Goal: Task Accomplishment & Management: Use online tool/utility

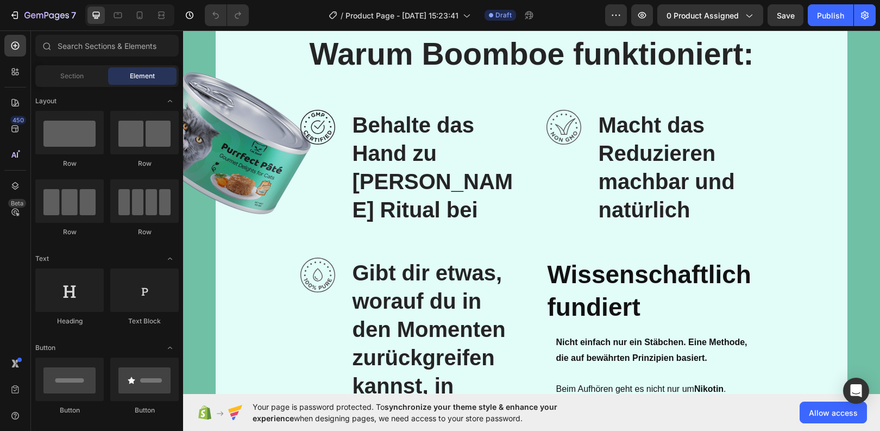
scroll to position [2645, 0]
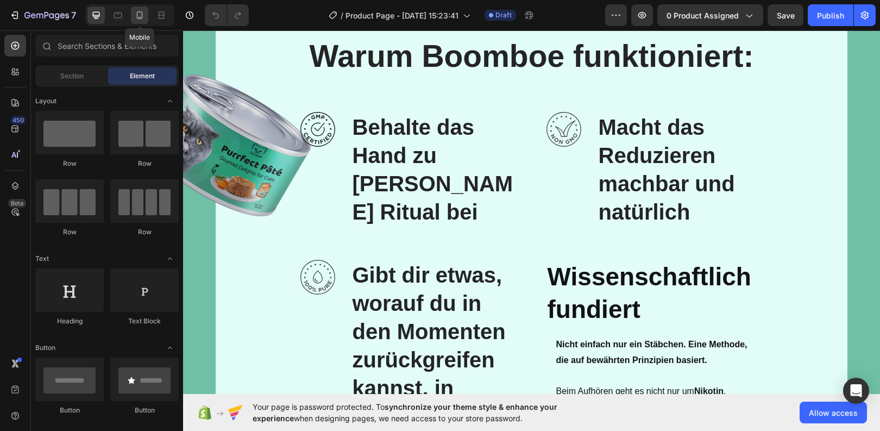
click at [138, 14] on icon at bounding box center [139, 15] width 11 height 11
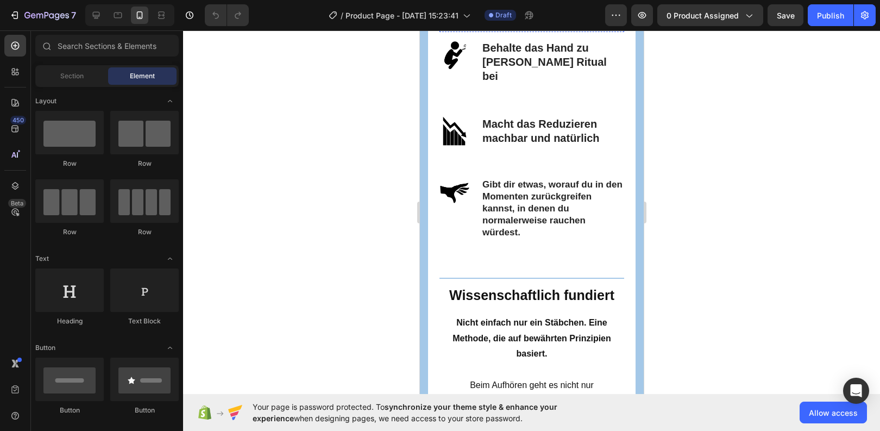
scroll to position [2405, 0]
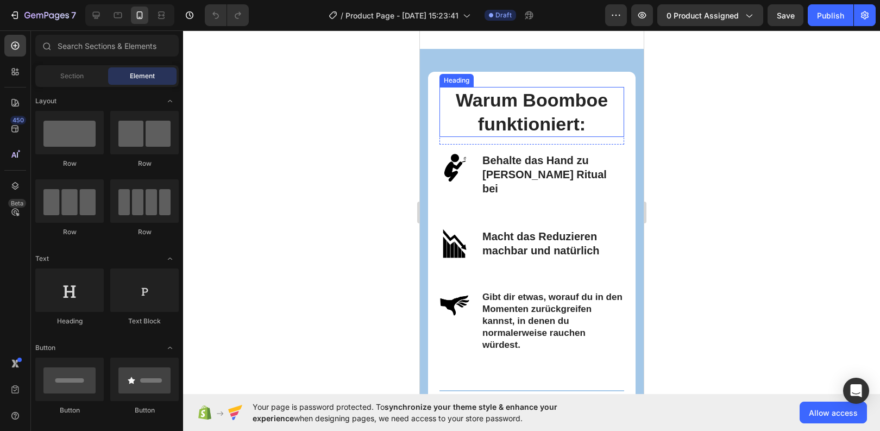
click at [492, 113] on h2 "Warum Boomboe funktioniert:" at bounding box center [531, 112] width 185 height 50
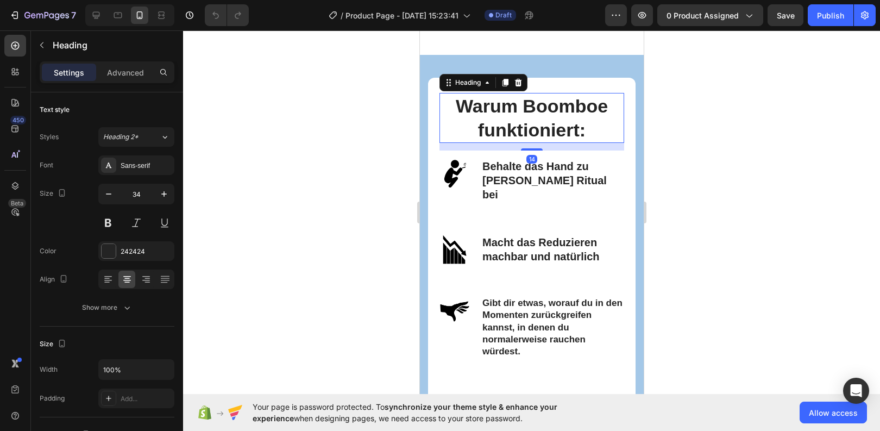
click at [524, 105] on h2 "Warum Boomboe funktioniert:" at bounding box center [531, 118] width 185 height 50
click at [524, 105] on p "Warum Boomboe funktioniert:" at bounding box center [531, 118] width 183 height 48
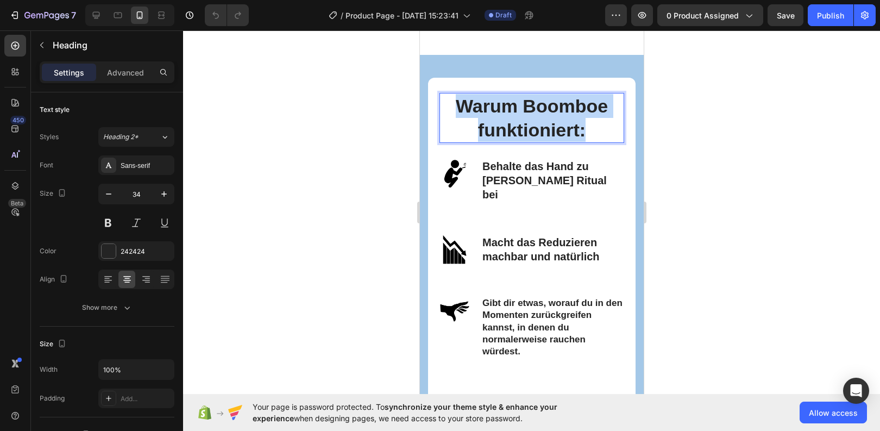
click at [524, 105] on p "Warum Boomboe funktioniert:" at bounding box center [531, 118] width 183 height 48
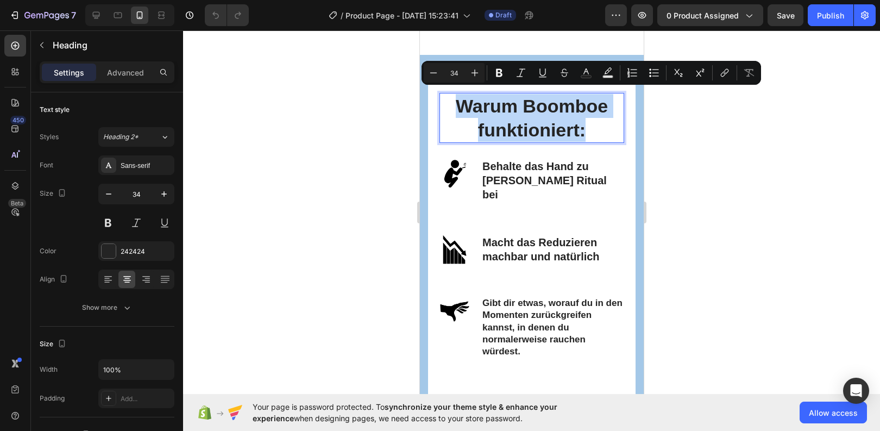
copy p "Warum Boomboe funktioniert:"
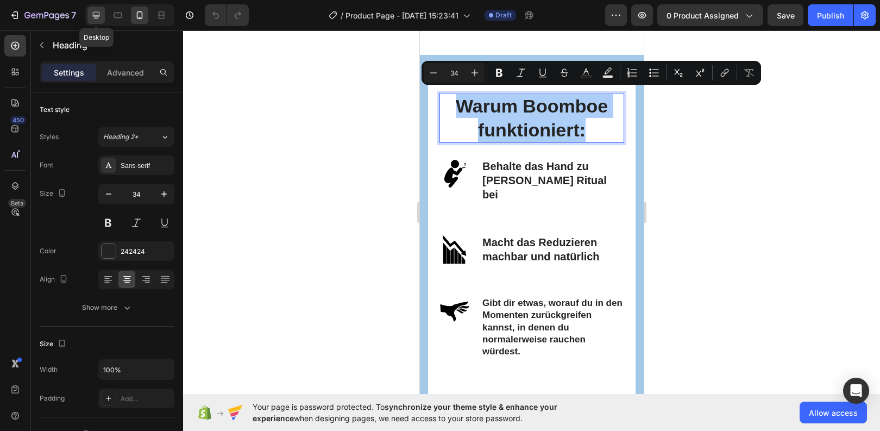
click at [100, 14] on icon at bounding box center [96, 15] width 11 height 11
type input "57"
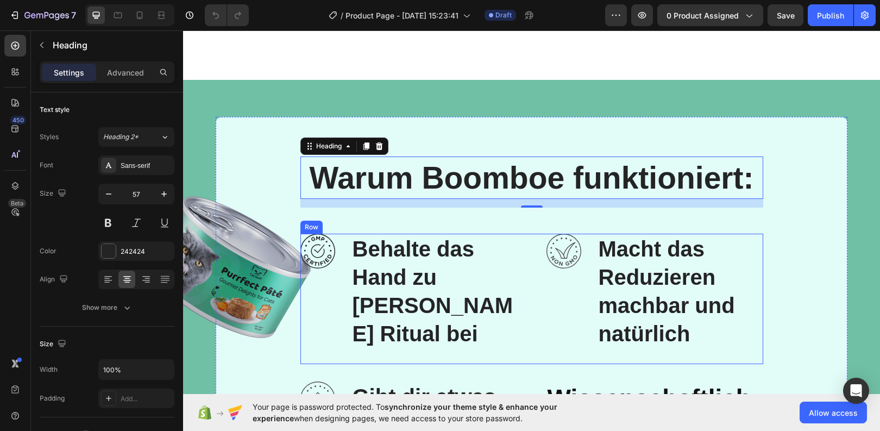
scroll to position [2611, 0]
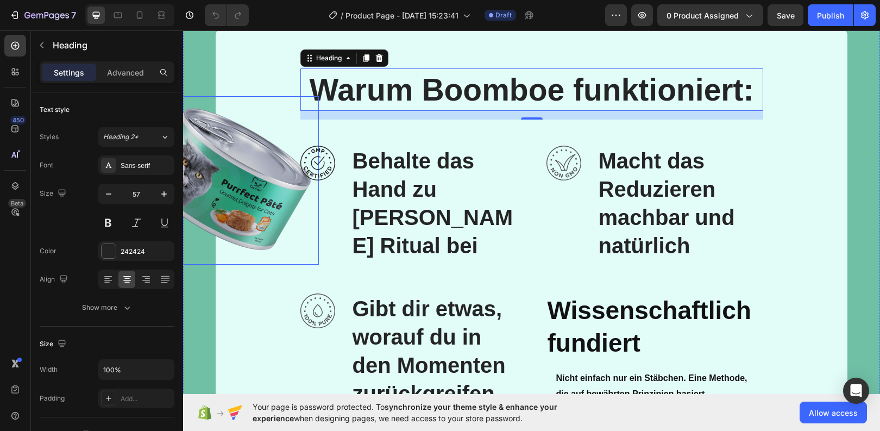
click at [238, 182] on img at bounding box center [229, 180] width 182 height 168
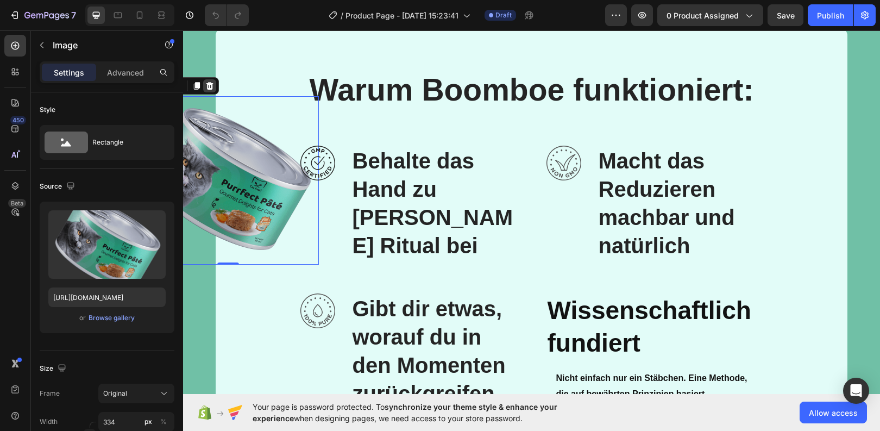
click at [214, 87] on div at bounding box center [209, 85] width 13 height 13
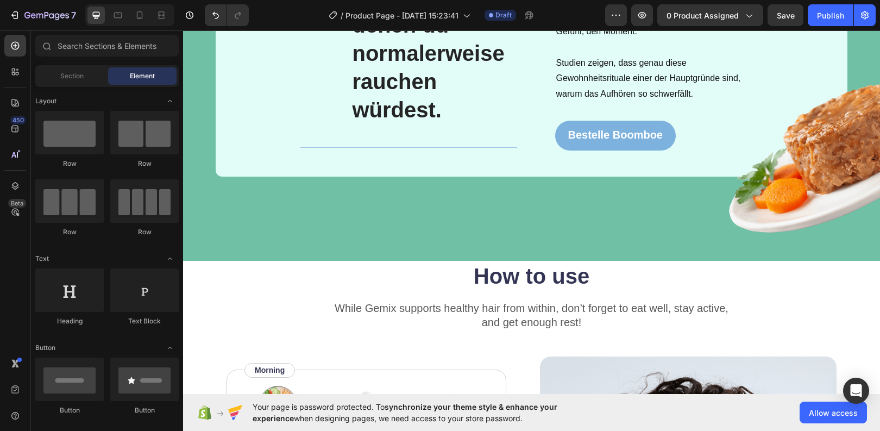
scroll to position [3132, 0]
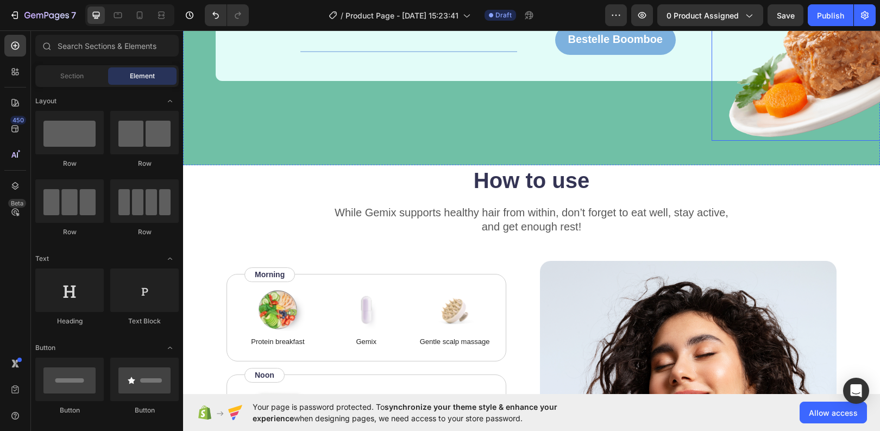
click at [826, 79] on img at bounding box center [841, 61] width 259 height 159
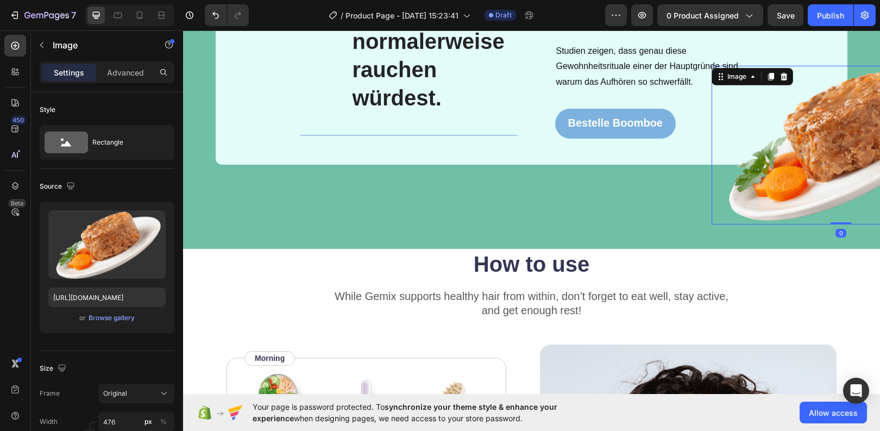
scroll to position [3027, 0]
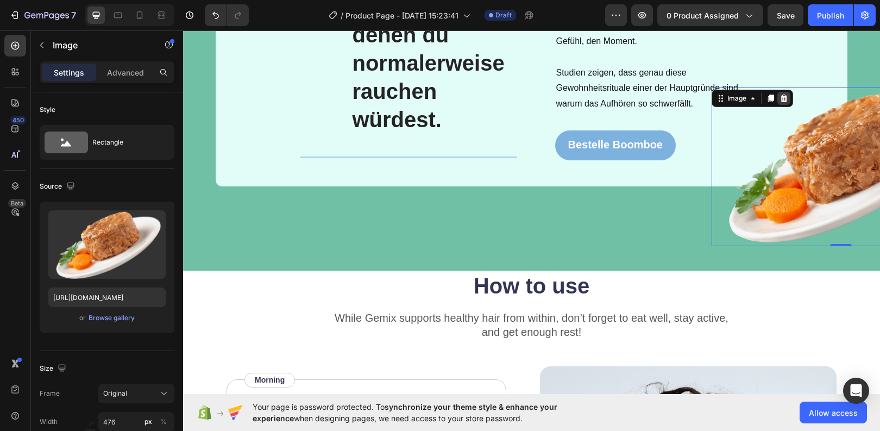
click at [788, 95] on icon at bounding box center [784, 99] width 7 height 8
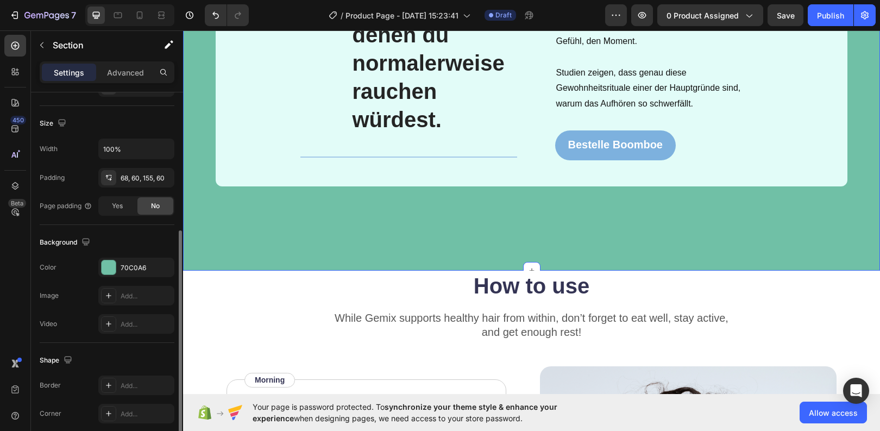
scroll to position [238, 0]
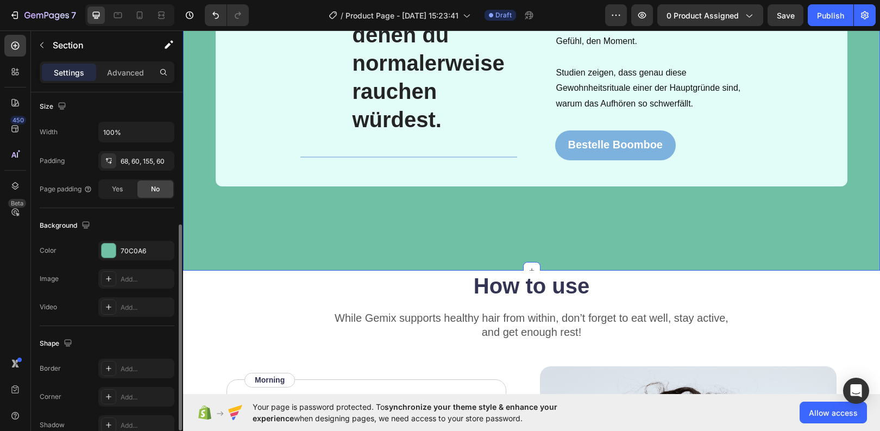
click at [118, 240] on div "Background The changes might be hidden by the video. Color 70C0A6 Image Add... …" at bounding box center [107, 267] width 135 height 118
click at [114, 256] on div at bounding box center [109, 250] width 14 height 14
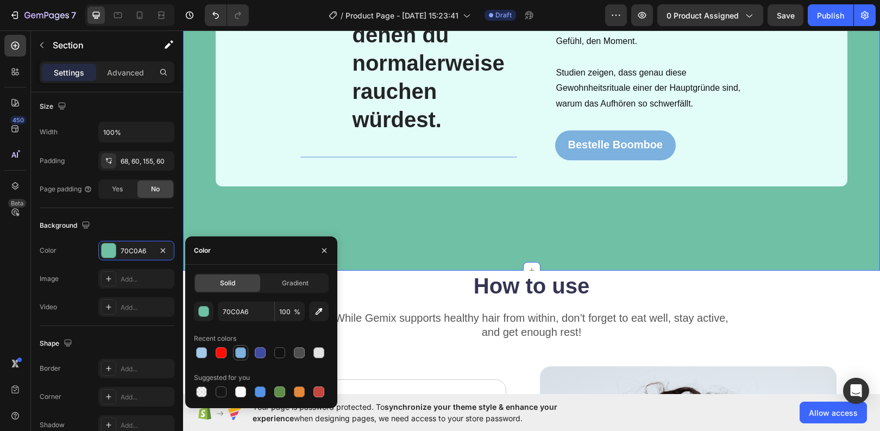
click at [235, 351] on div at bounding box center [240, 352] width 11 height 11
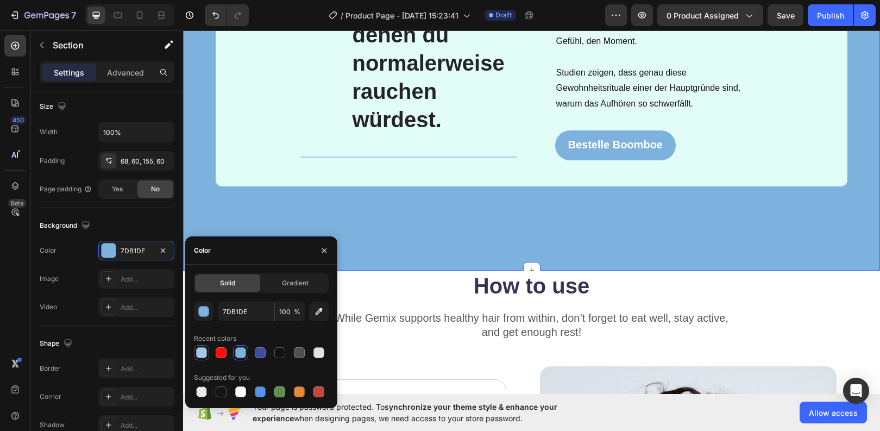
click at [201, 352] on div at bounding box center [201, 352] width 11 height 11
type input "A4C8E8"
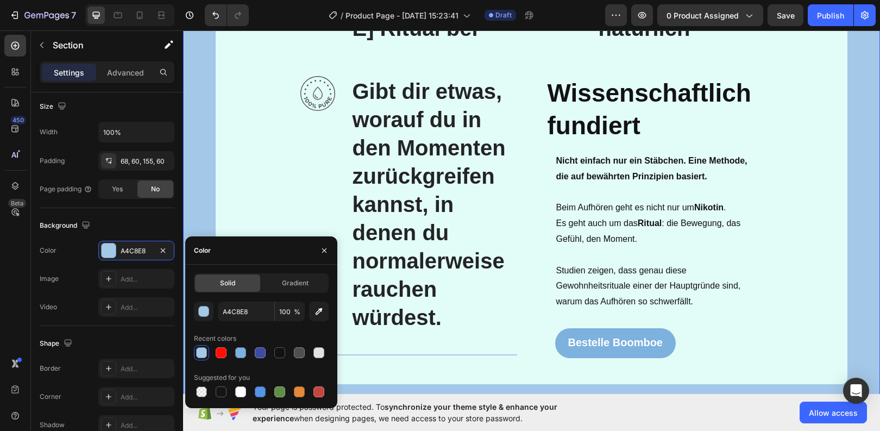
scroll to position [2808, 0]
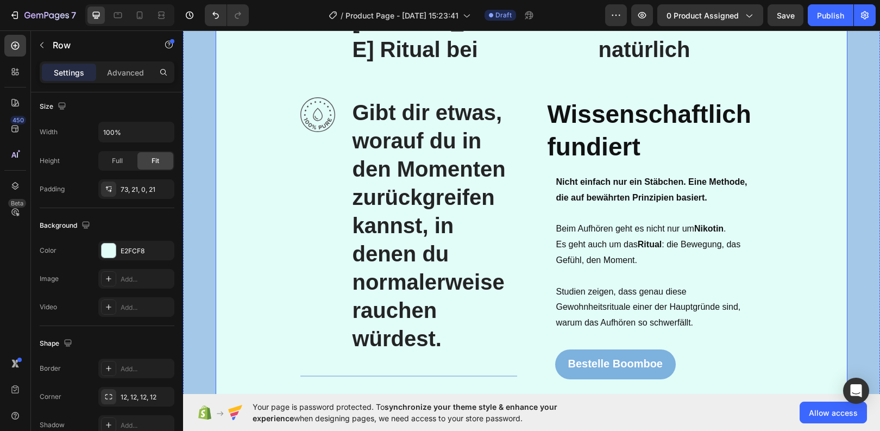
click at [287, 142] on div "Warum Boomboe funktioniert: Heading Row Image Behalte das Hand zu [PERSON_NAME]…" at bounding box center [531, 138] width 609 height 533
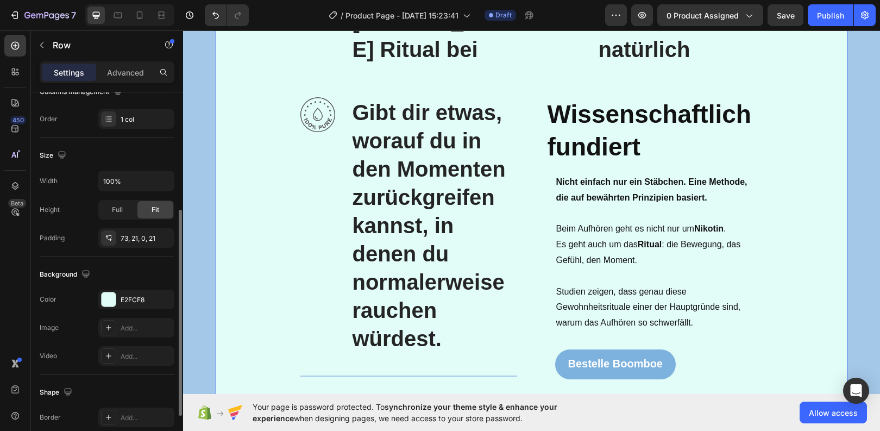
scroll to position [202, 0]
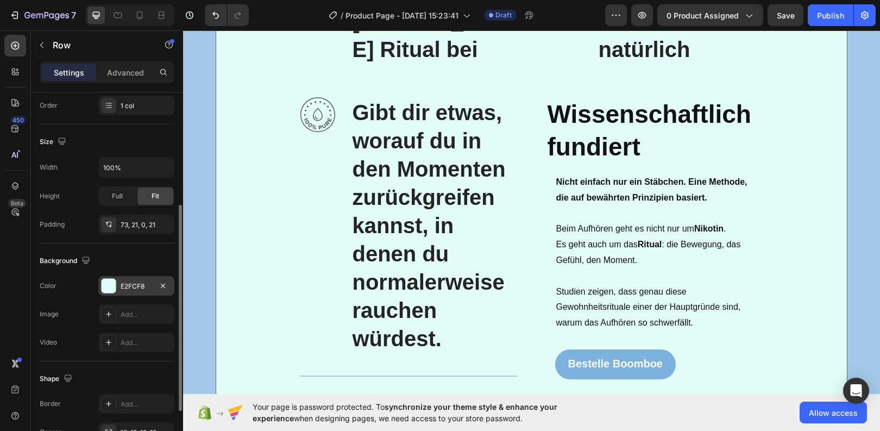
click at [139, 283] on div "E2FCF8" at bounding box center [137, 287] width 32 height 10
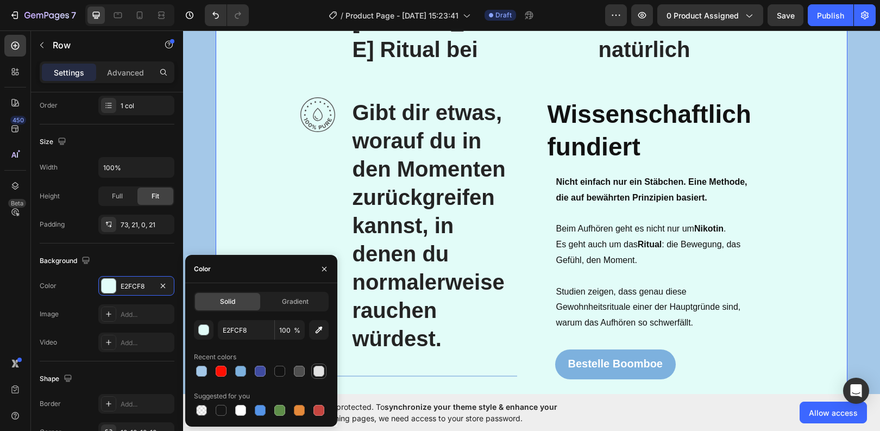
click at [321, 376] on div at bounding box center [319, 371] width 11 height 11
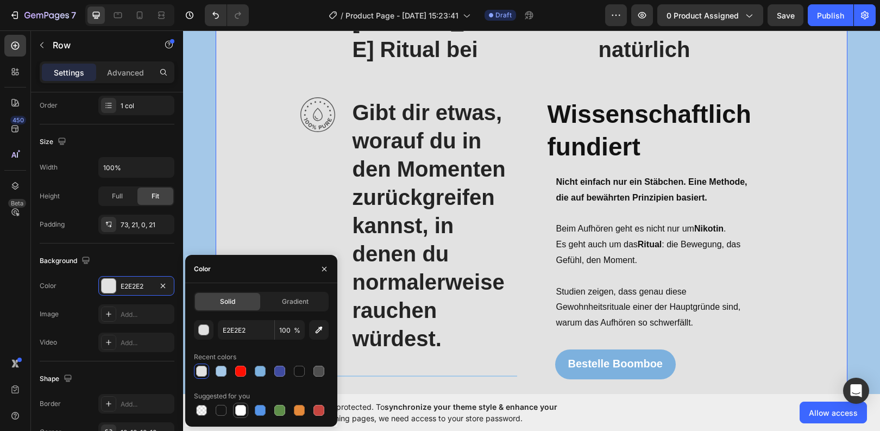
click at [238, 412] on div at bounding box center [240, 410] width 11 height 11
type input "FFFFFF"
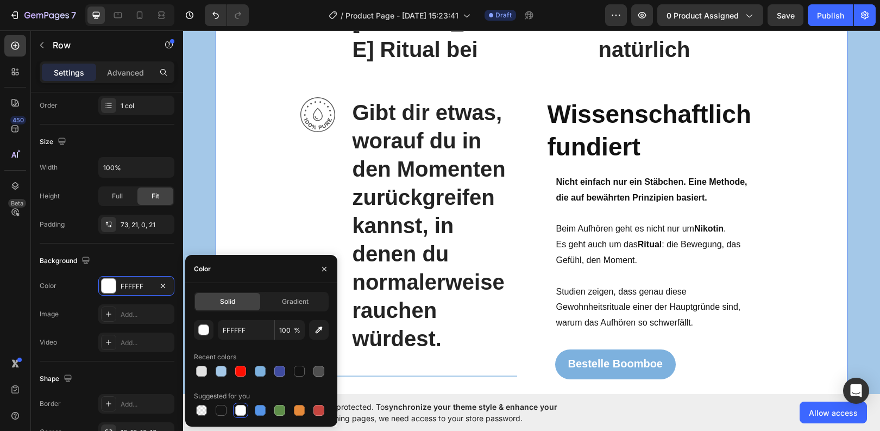
click at [252, 186] on div "Warum Boomboe funktioniert: Heading Row Image Behalte das Hand zu [PERSON_NAME]…" at bounding box center [531, 138] width 609 height 533
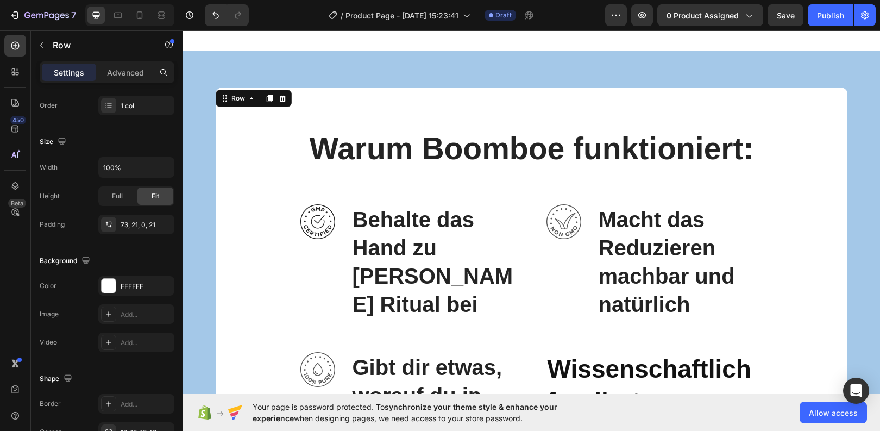
scroll to position [2504, 0]
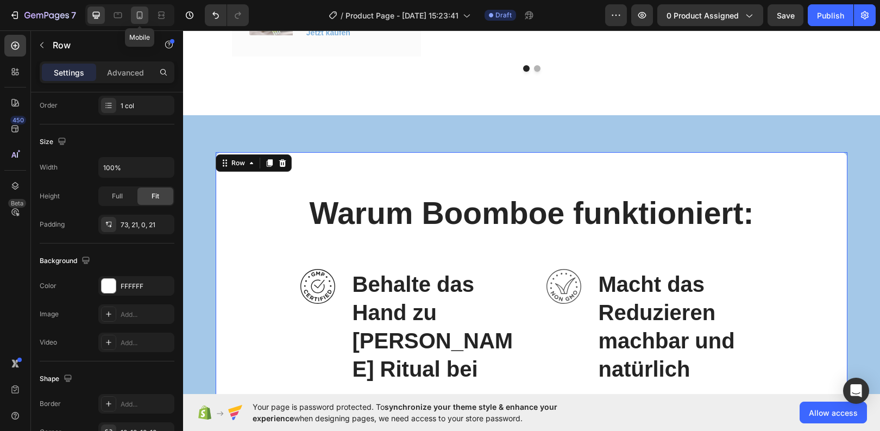
click at [134, 14] on icon at bounding box center [139, 15] width 11 height 11
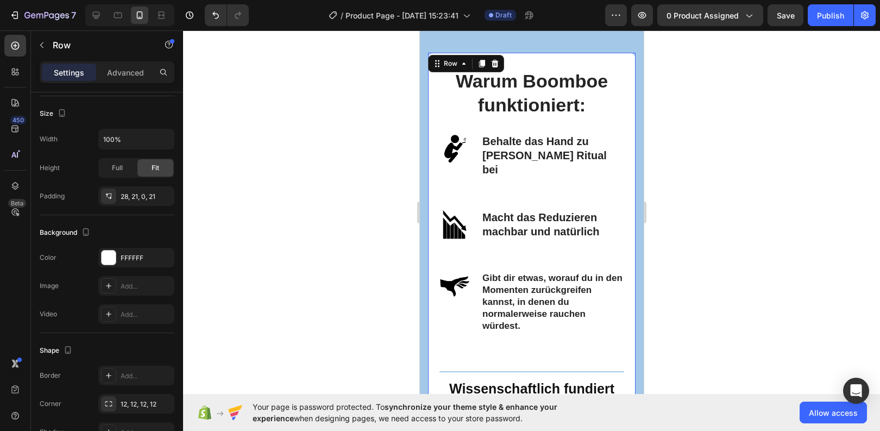
scroll to position [2408, 0]
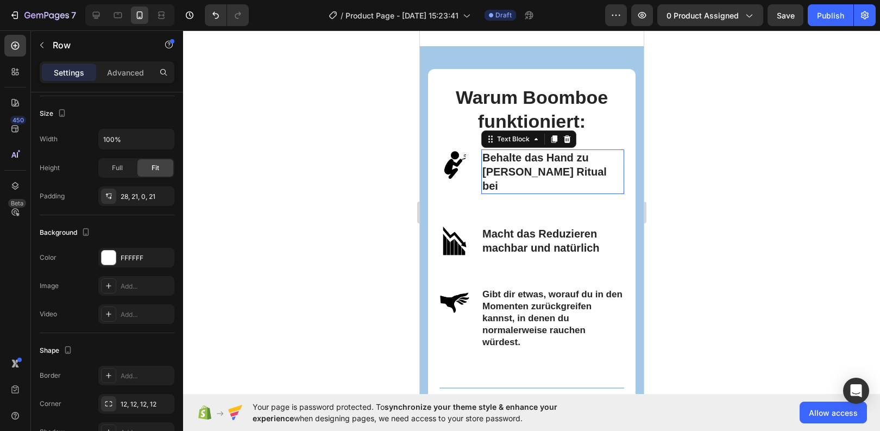
click at [518, 168] on p "Behalte das Hand zu [PERSON_NAME] Ritual bei" at bounding box center [552, 172] width 141 height 42
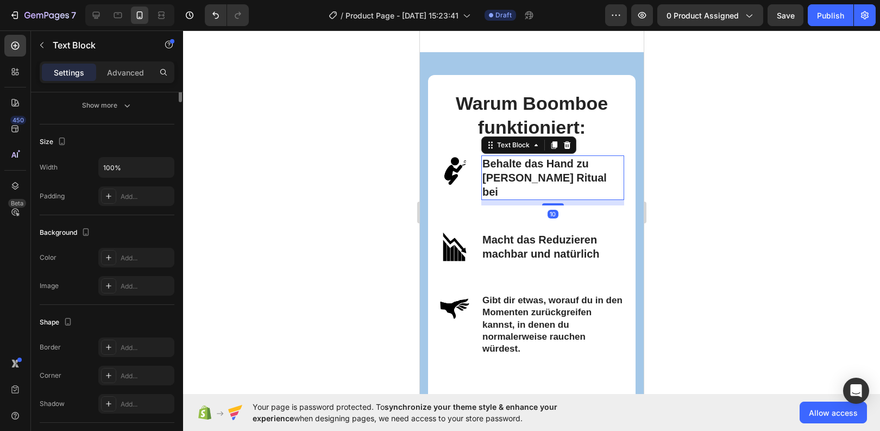
scroll to position [0, 0]
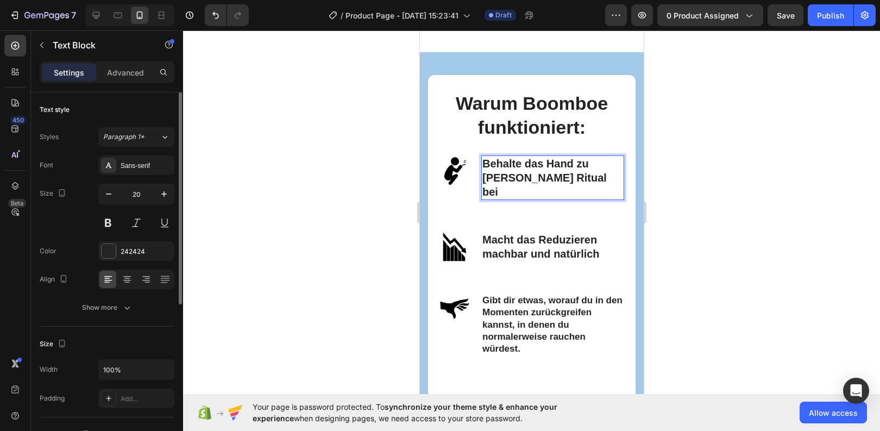
click at [516, 167] on p "Behalte das Hand zu [PERSON_NAME] Ritual bei" at bounding box center [552, 178] width 141 height 42
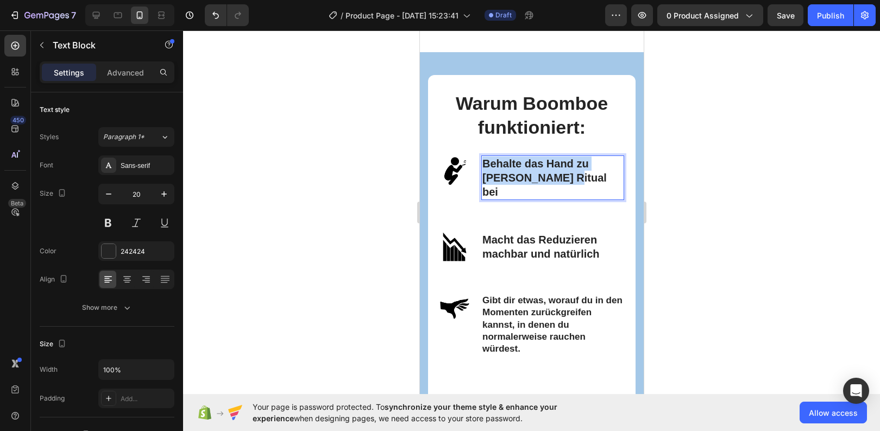
click at [516, 167] on p "Behalte das Hand zu [PERSON_NAME] Ritual bei" at bounding box center [552, 178] width 141 height 42
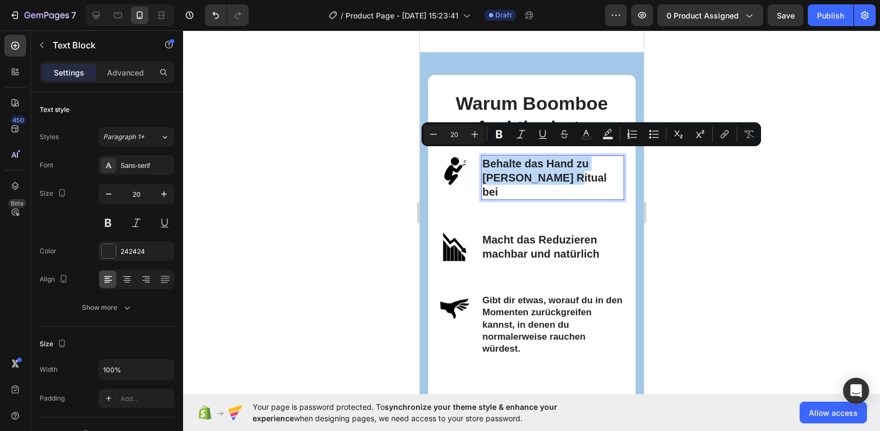
copy p "Behalte das Hand zu [PERSON_NAME] Ritual bei"
click at [99, 12] on icon at bounding box center [96, 15] width 11 height 11
type input "40"
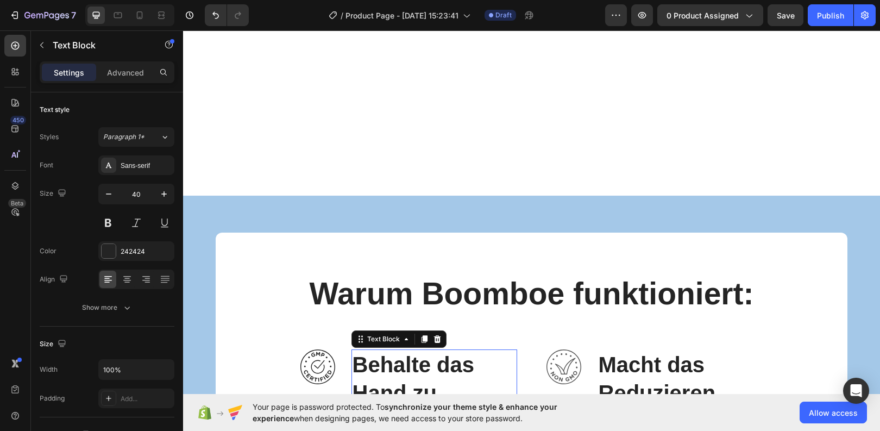
scroll to position [2689, 0]
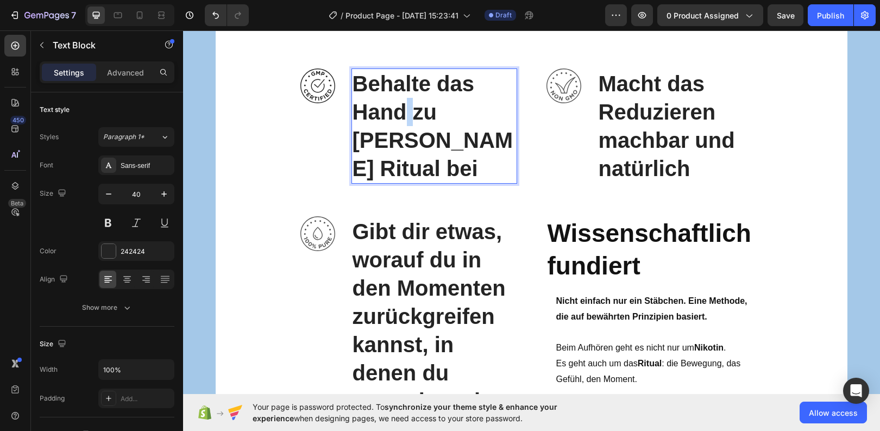
click at [404, 120] on p "Behalte das Hand zu [PERSON_NAME] Ritual bei" at bounding box center [435, 126] width 164 height 113
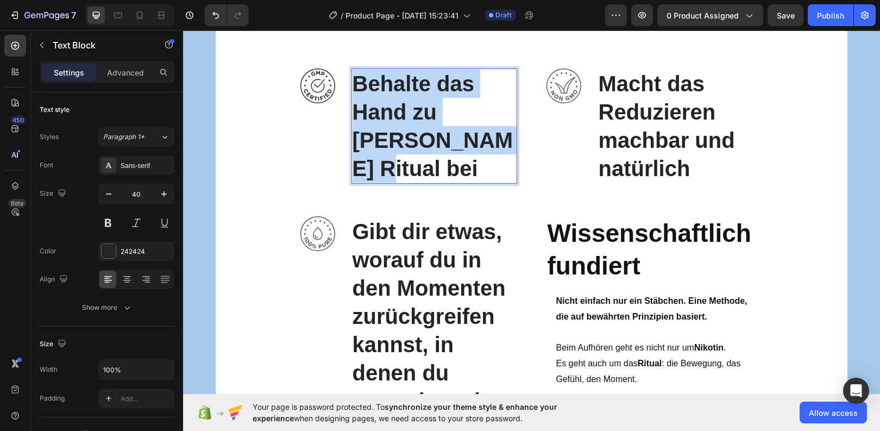
click at [404, 120] on p "Behalte das Hand zu [PERSON_NAME] Ritual bei" at bounding box center [435, 126] width 164 height 113
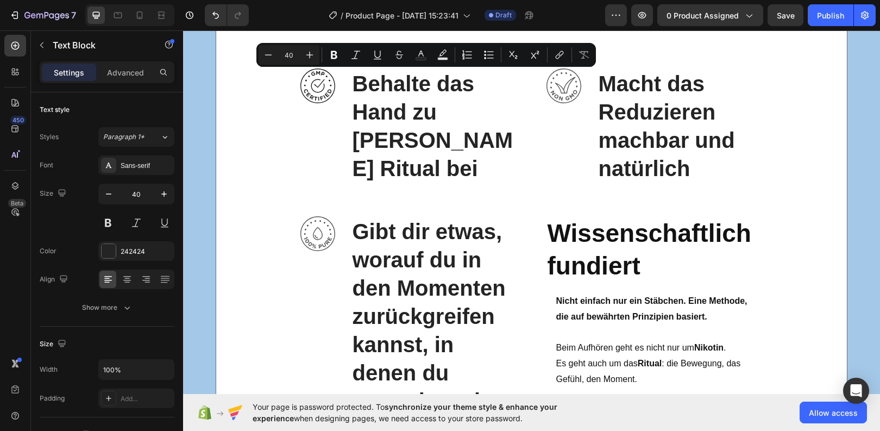
click at [286, 171] on div "Warum Boomboe funktioniert: Heading Row Image Behalte das Hand zu [PERSON_NAME]…" at bounding box center [531, 257] width 609 height 533
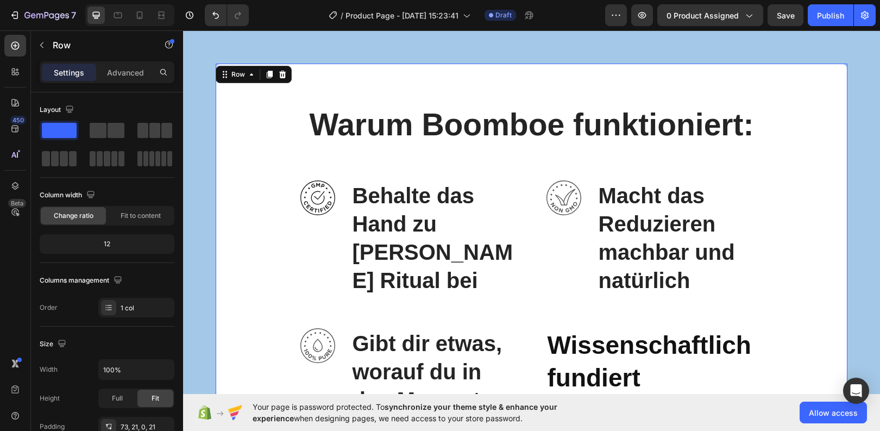
scroll to position [2576, 0]
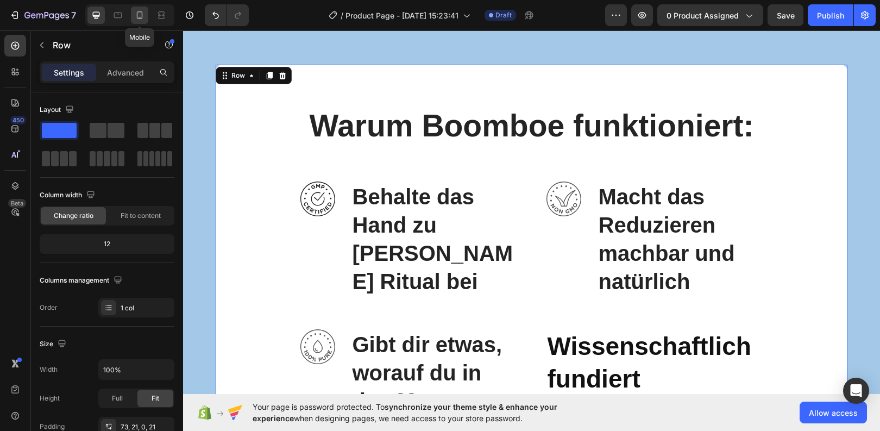
click at [141, 11] on icon at bounding box center [139, 15] width 11 height 11
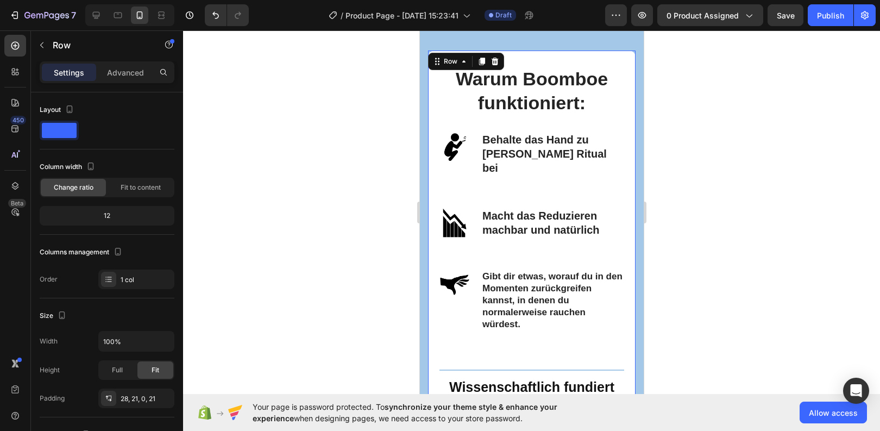
scroll to position [2558, 0]
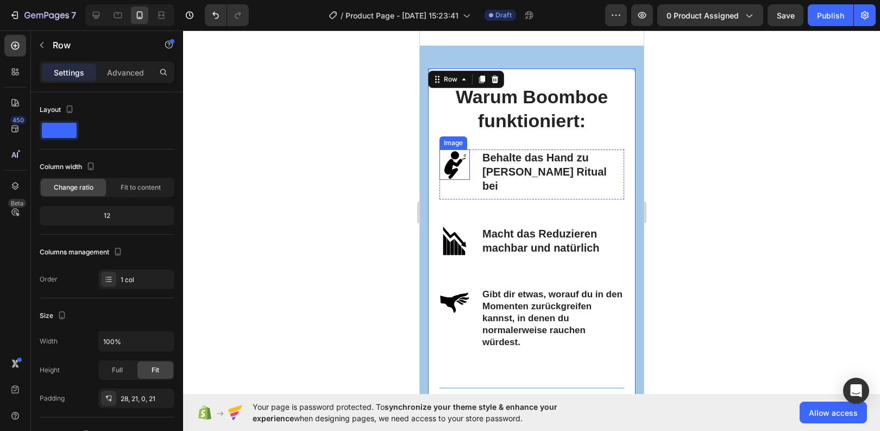
click at [449, 157] on img at bounding box center [454, 164] width 30 height 30
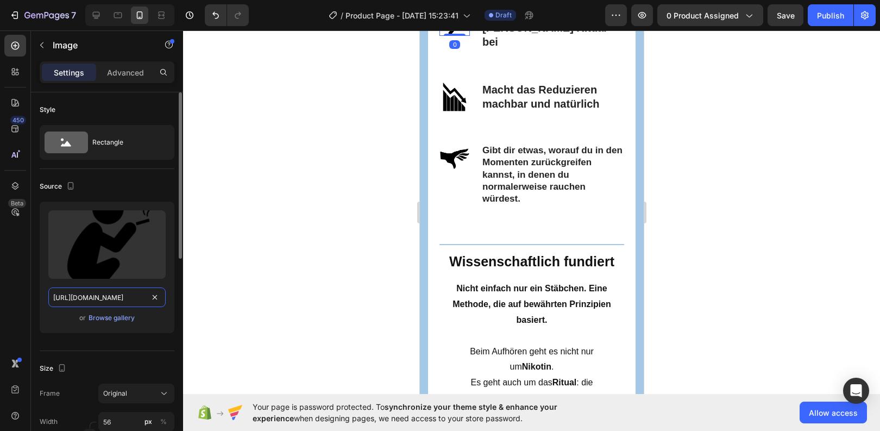
click at [107, 299] on input "[URL][DOMAIN_NAME]" at bounding box center [106, 298] width 117 height 20
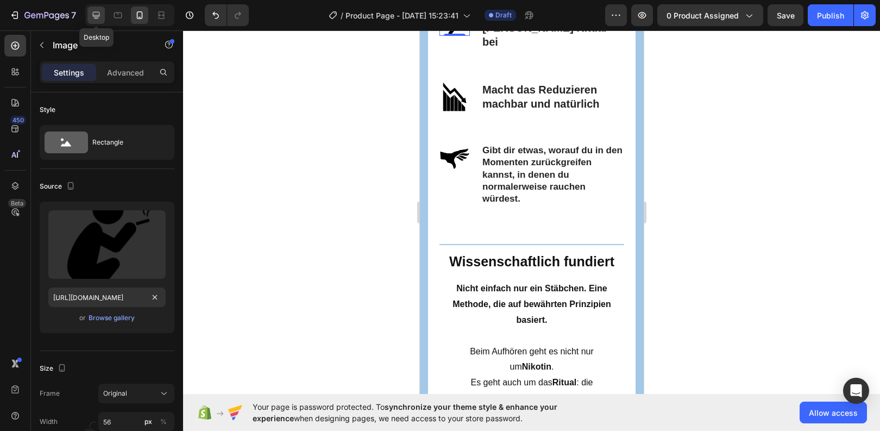
click at [100, 16] on icon at bounding box center [96, 15] width 11 height 11
type input "[URL][DOMAIN_NAME]"
type input "64"
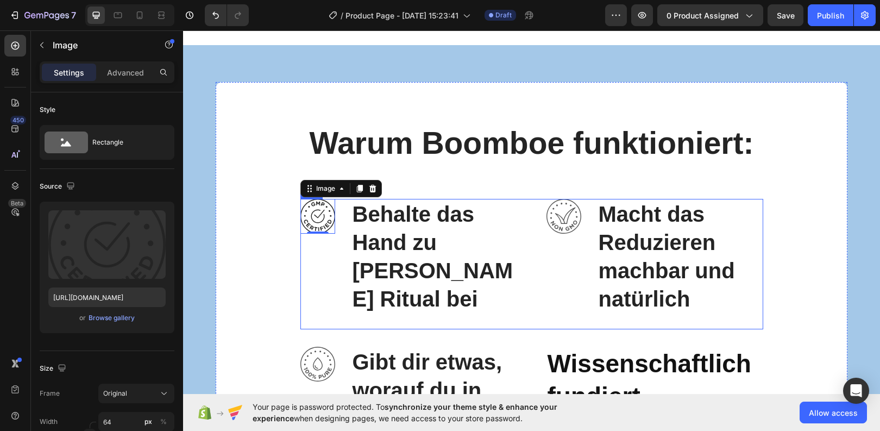
scroll to position [2689, 0]
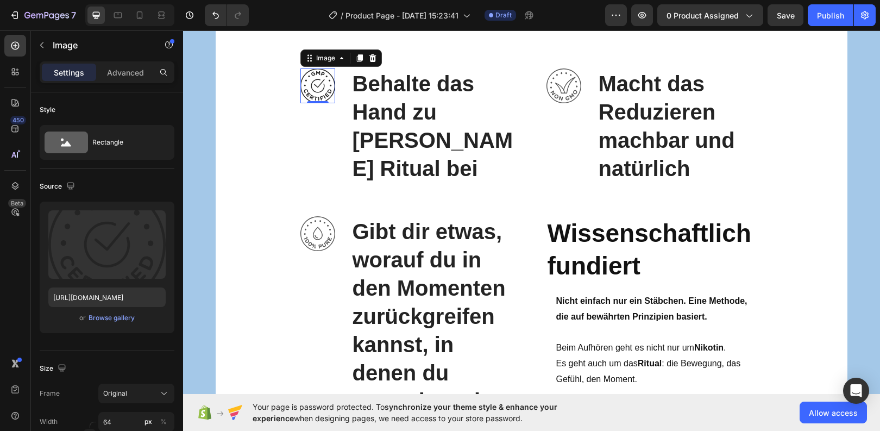
click at [315, 86] on img at bounding box center [318, 85] width 35 height 35
click at [102, 298] on input "[URL][DOMAIN_NAME]" at bounding box center [106, 298] width 117 height 20
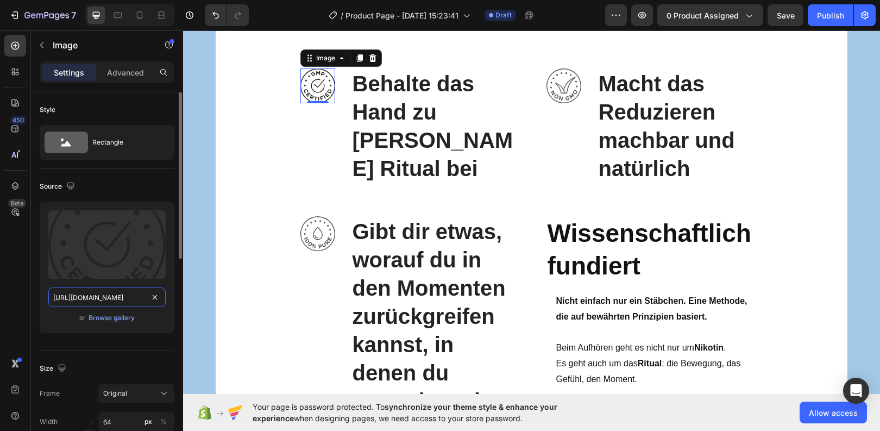
paste input "0864/8035/5659/files/gempages_580337362152718932-63c80b26-f859-4358-ad9b-455ac6…"
type input "[URL][DOMAIN_NAME]"
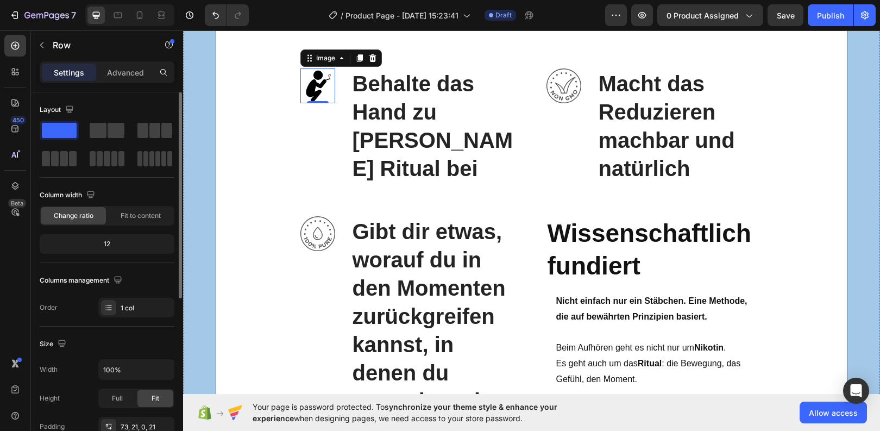
click at [231, 322] on div "Warum Boomboe funktioniert: Heading Row Image 0 Behalte das Hand zu [PERSON_NAM…" at bounding box center [531, 257] width 609 height 533
click at [141, 13] on icon at bounding box center [139, 15] width 11 height 11
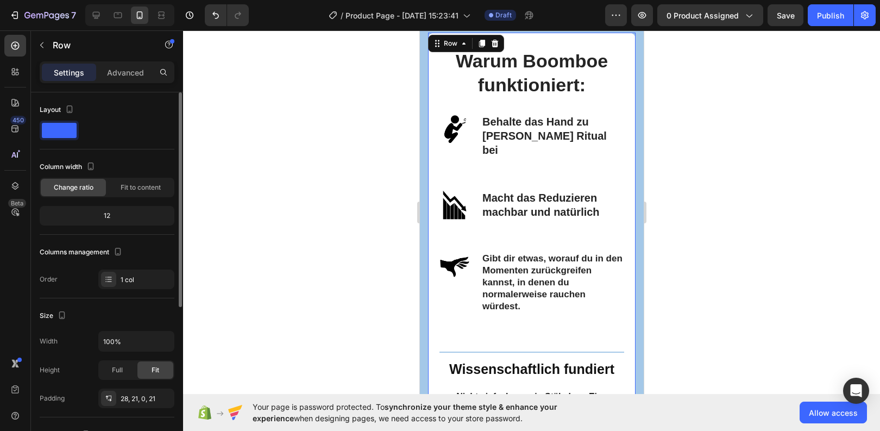
scroll to position [2558, 0]
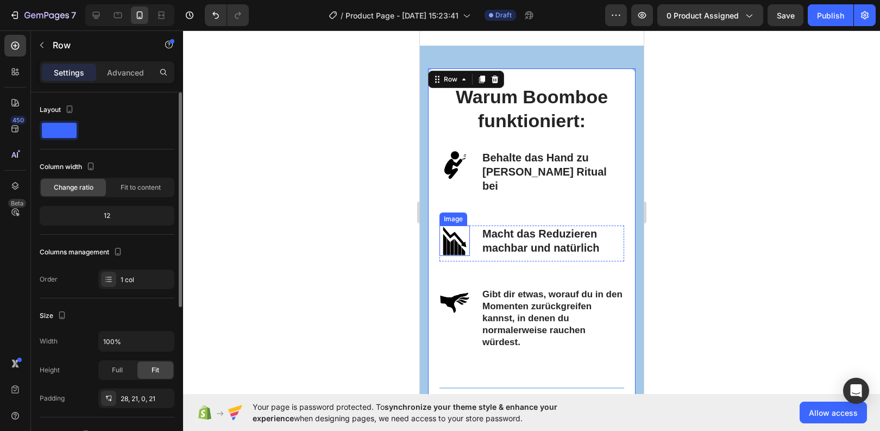
click at [449, 227] on img at bounding box center [454, 241] width 30 height 30
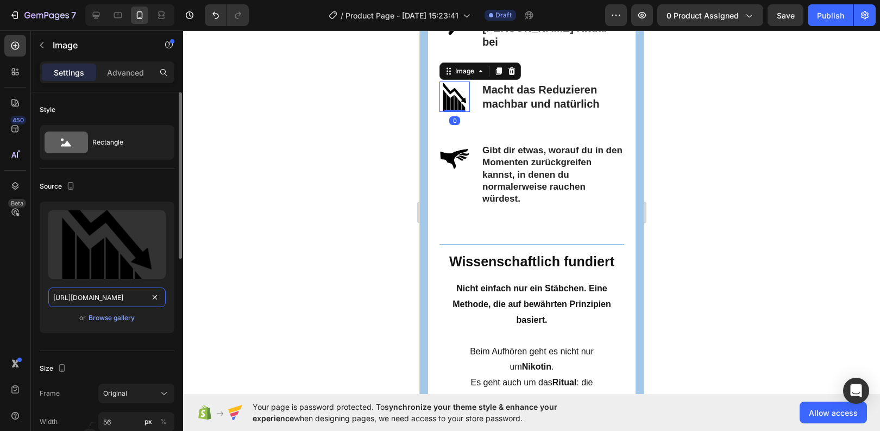
click at [89, 301] on input "[URL][DOMAIN_NAME]" at bounding box center [106, 298] width 117 height 20
click at [96, 16] on icon at bounding box center [96, 15] width 11 height 11
type input "[URL][DOMAIN_NAME]"
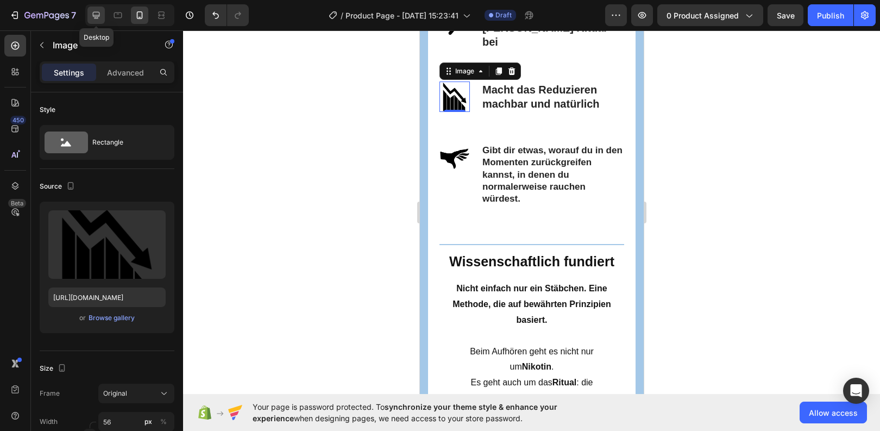
type input "64"
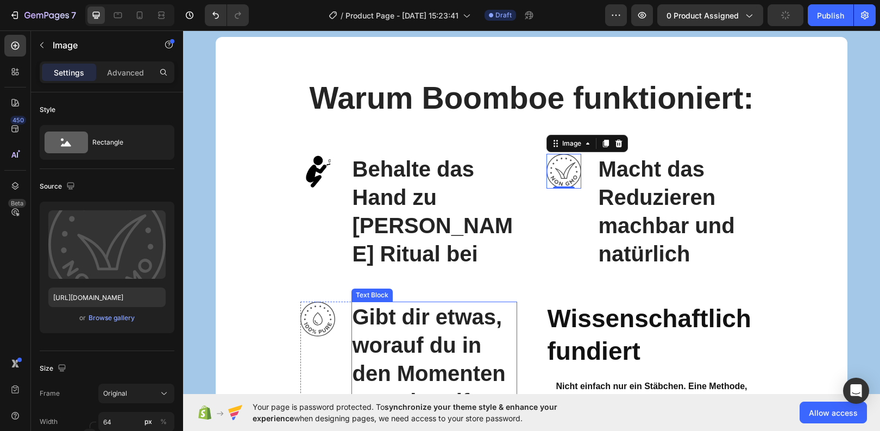
scroll to position [2689, 0]
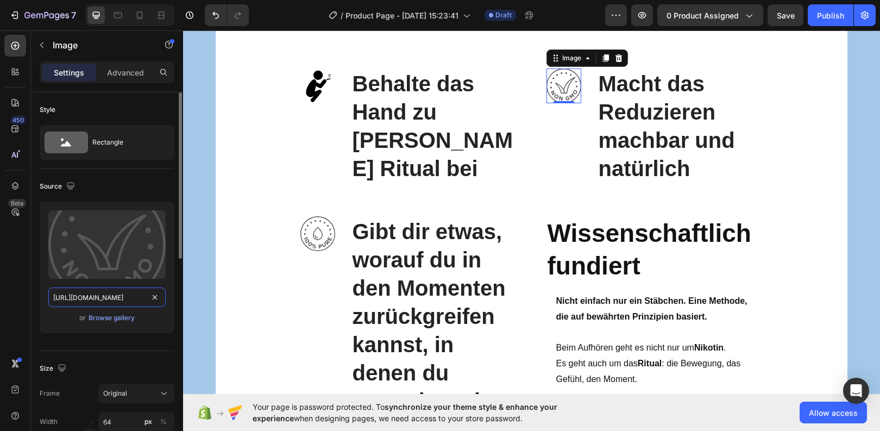
click at [93, 303] on input "[URL][DOMAIN_NAME]" at bounding box center [106, 298] width 117 height 20
paste input "0864/8035/5659/files/gempages_580337362152718932-3ecf4b9d-17d2-4086-8dde-fc884c…"
type input "[URL][DOMAIN_NAME]"
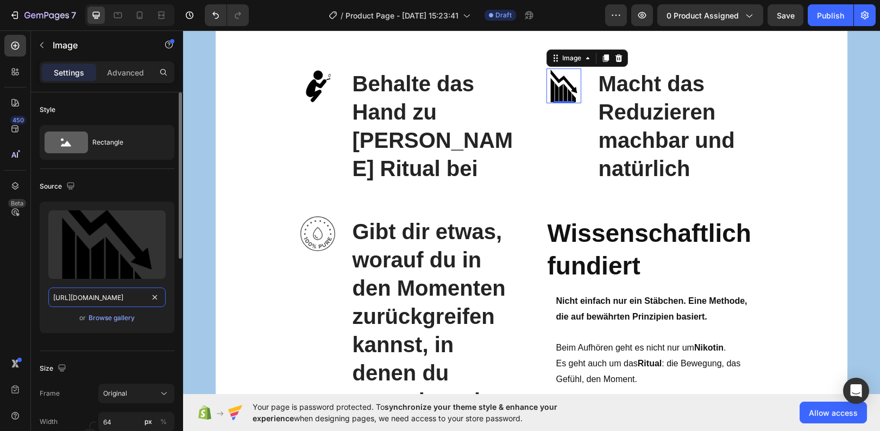
scroll to position [0, 334]
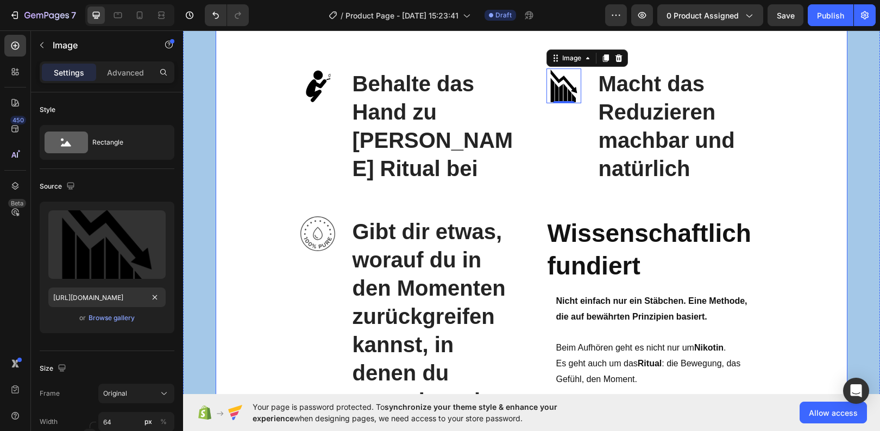
click at [279, 186] on div "Warum Boomboe funktioniert: Heading Row Image Behalte das Hand zu [PERSON_NAME]…" at bounding box center [531, 257] width 609 height 533
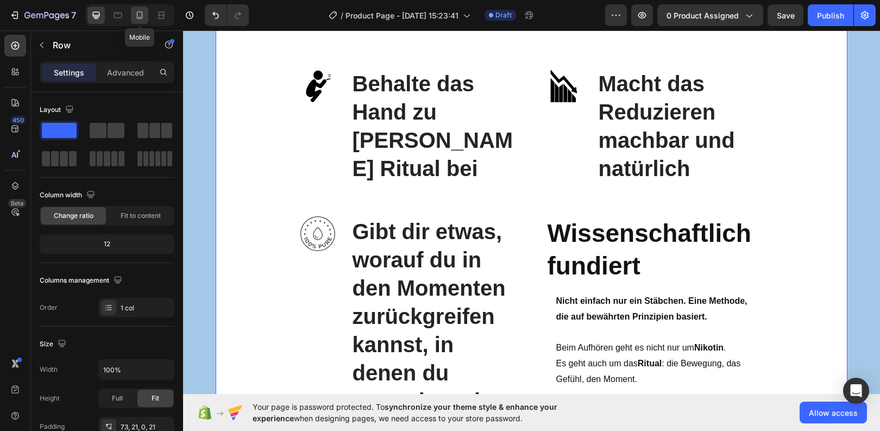
click at [138, 11] on icon at bounding box center [139, 15] width 11 height 11
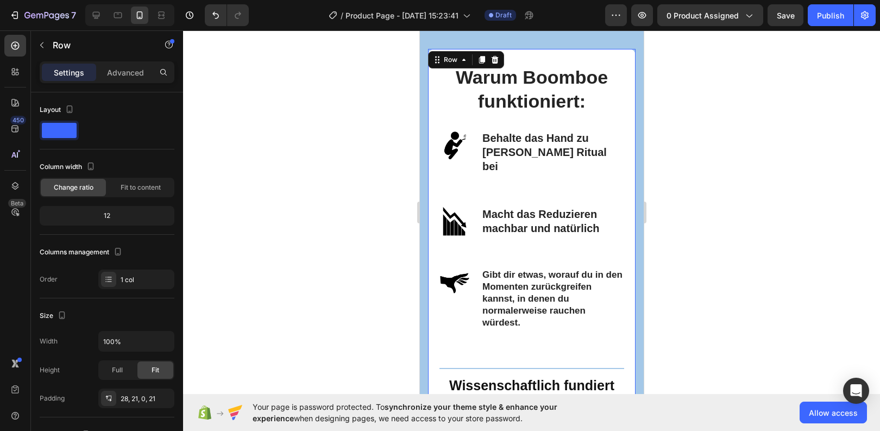
scroll to position [2558, 0]
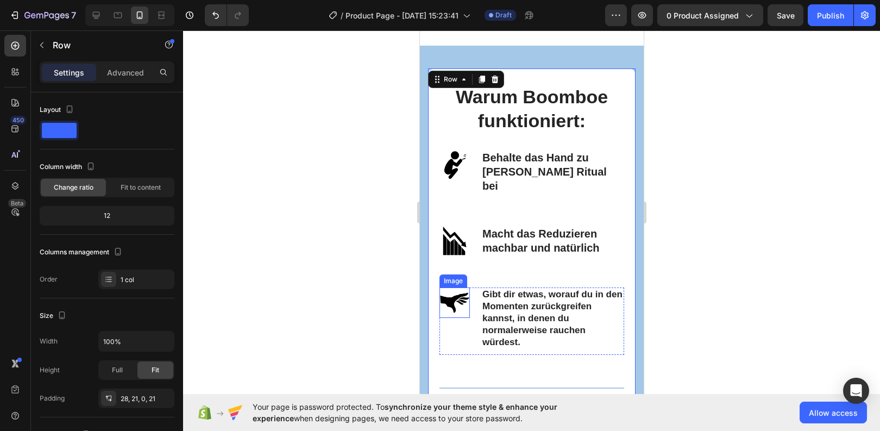
click at [450, 288] on img at bounding box center [454, 303] width 30 height 30
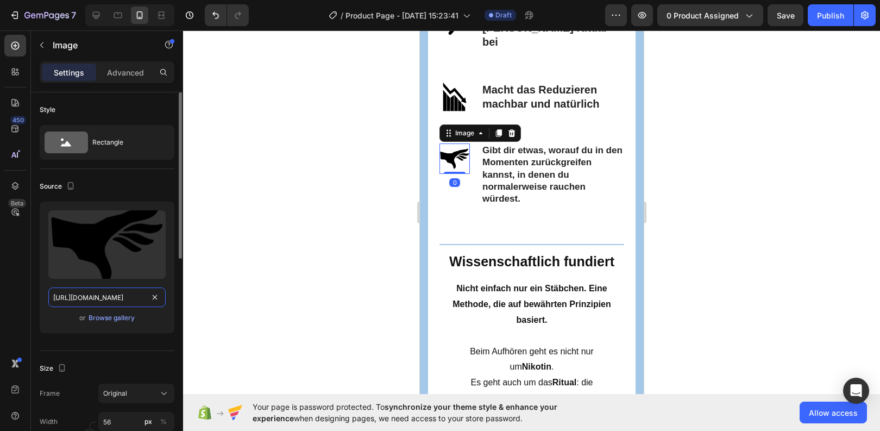
click at [102, 293] on input "[URL][DOMAIN_NAME]" at bounding box center [106, 298] width 117 height 20
click at [98, 12] on icon at bounding box center [96, 15] width 7 height 7
type input "[URL][DOMAIN_NAME]"
type input "64"
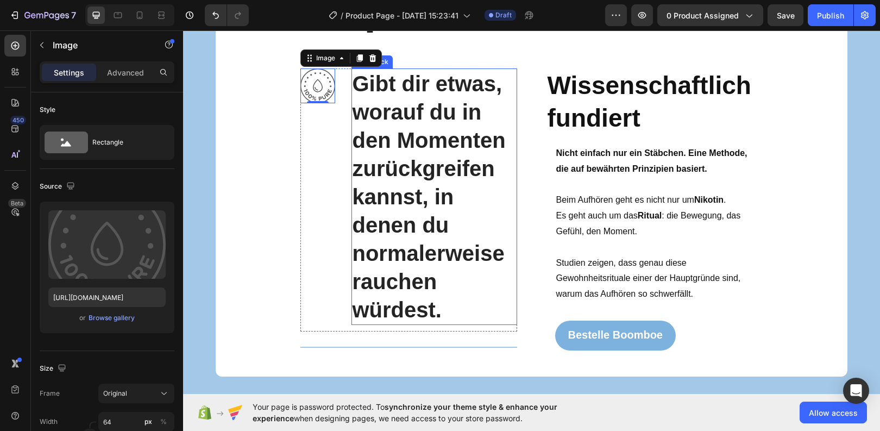
scroll to position [2827, 0]
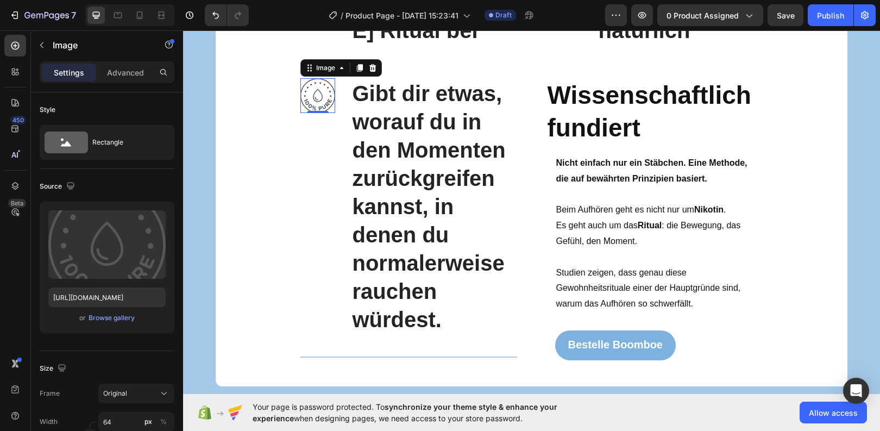
click at [309, 95] on img at bounding box center [318, 95] width 35 height 35
click at [95, 303] on input "[URL][DOMAIN_NAME]" at bounding box center [106, 298] width 117 height 20
paste input "0864/8035/5659/files/gempages_580337362152718932-94f1cd35-c825-4a9e-8397-80a1ef…"
type input "[URL][DOMAIN_NAME]"
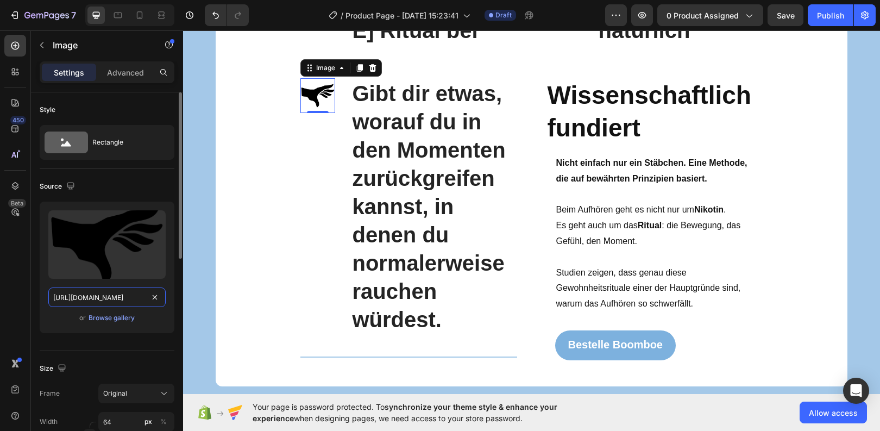
scroll to position [0, 333]
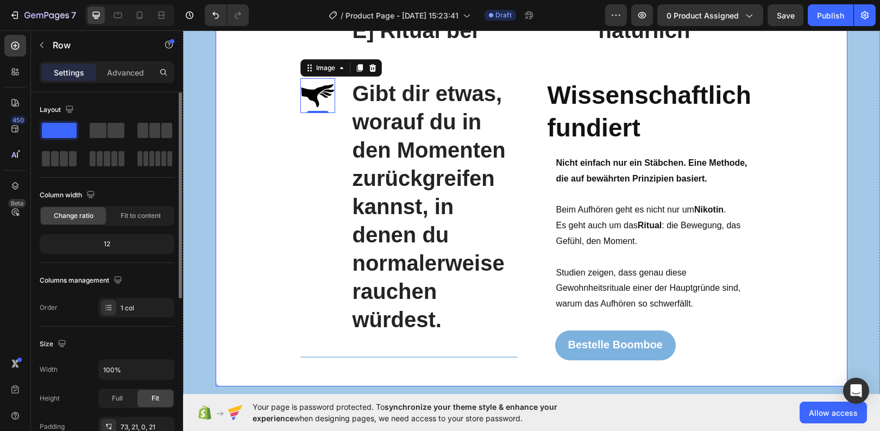
click at [232, 298] on div "Warum Boomboe funktioniert: Heading Row Image Behalte das Hand zu [PERSON_NAME]…" at bounding box center [531, 119] width 609 height 533
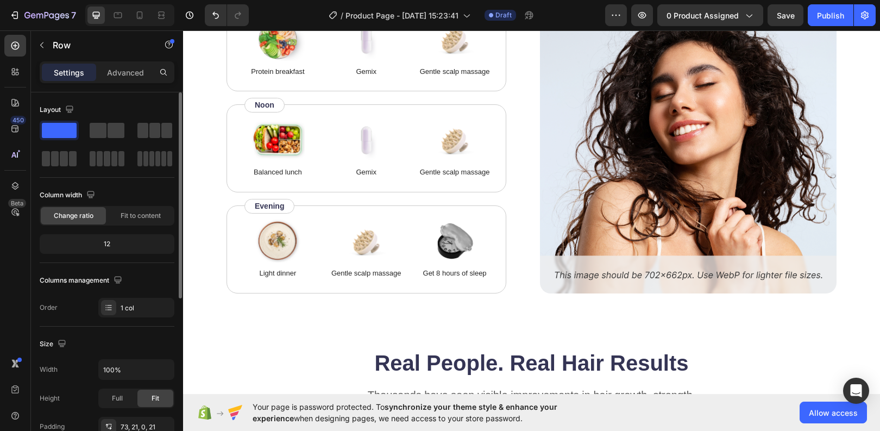
scroll to position [3302, 0]
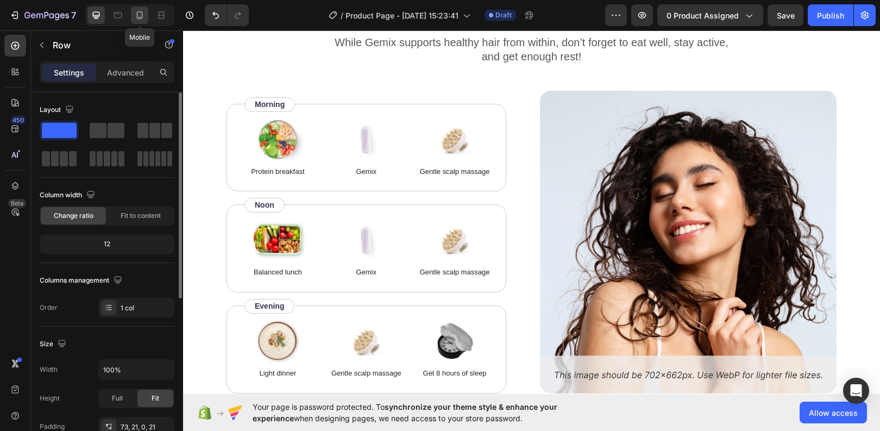
click at [138, 13] on icon at bounding box center [139, 15] width 11 height 11
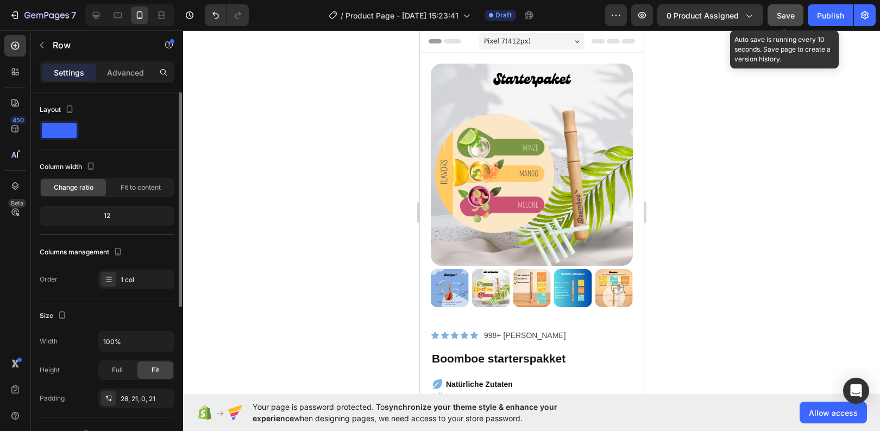
click at [786, 13] on span "Save" at bounding box center [786, 15] width 18 height 9
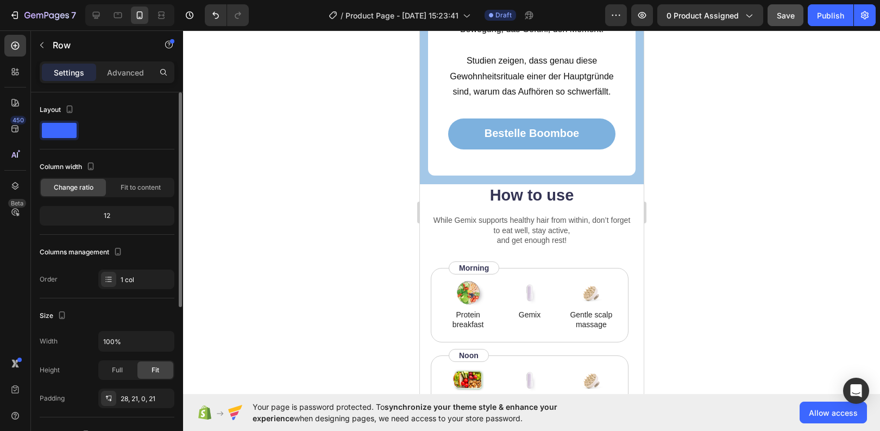
scroll to position [2694, 0]
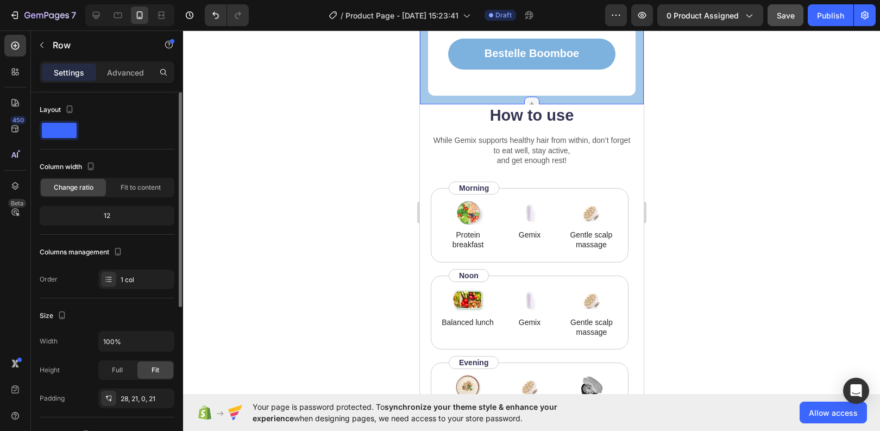
click at [528, 100] on icon at bounding box center [531, 104] width 9 height 9
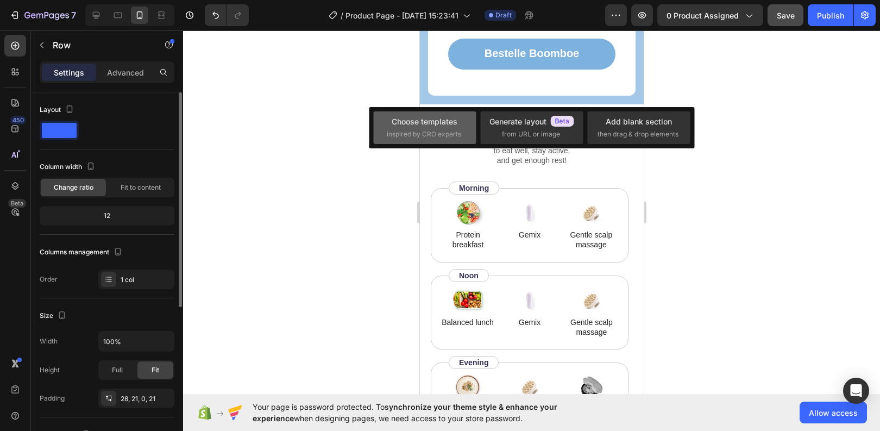
click at [443, 132] on span "inspired by CRO experts" at bounding box center [424, 134] width 74 height 10
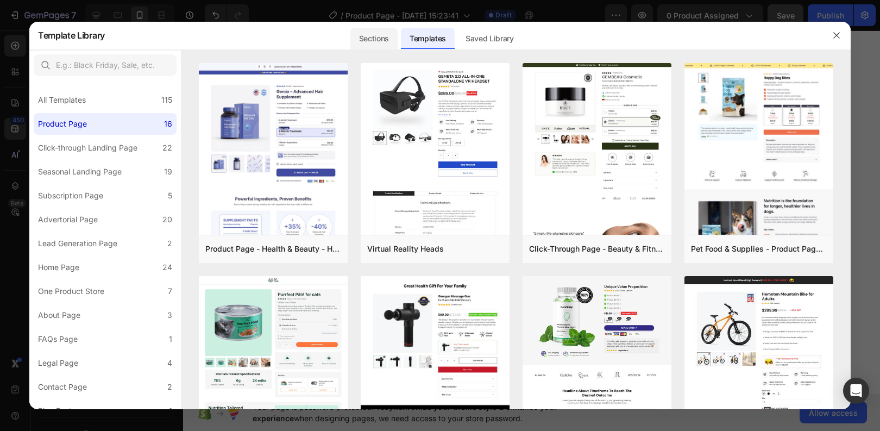
click at [379, 36] on div "Sections" at bounding box center [374, 39] width 47 height 22
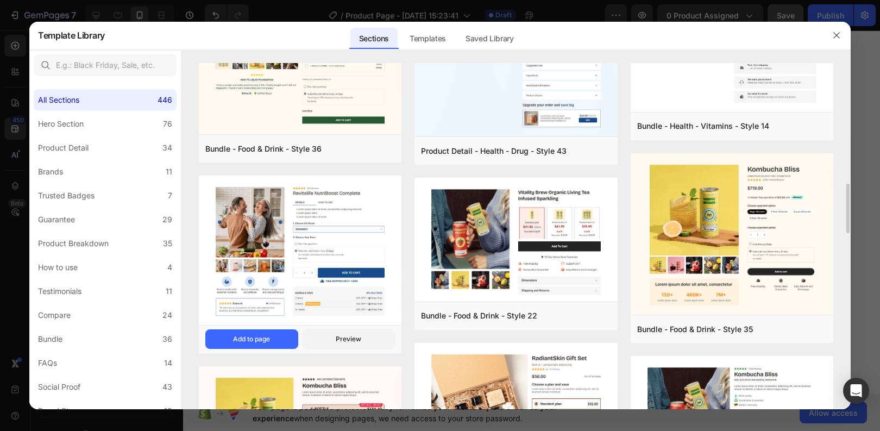
scroll to position [829, 0]
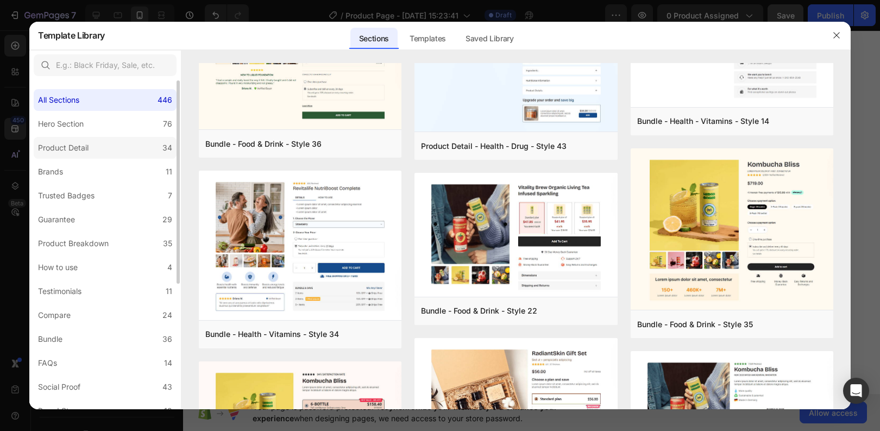
click at [89, 142] on div "Product Detail" at bounding box center [65, 147] width 55 height 13
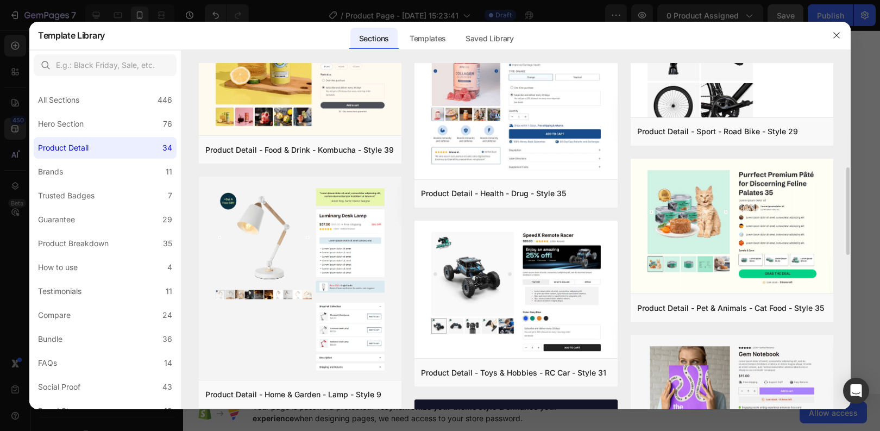
scroll to position [408, 0]
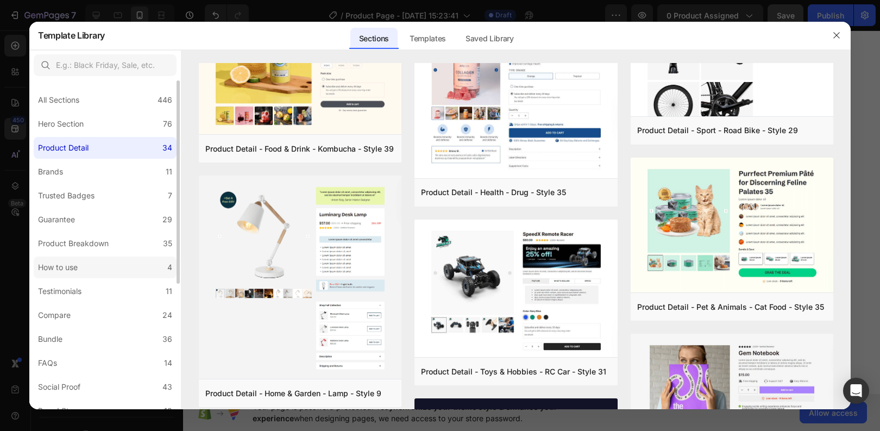
click at [72, 265] on div "How to use" at bounding box center [58, 267] width 40 height 13
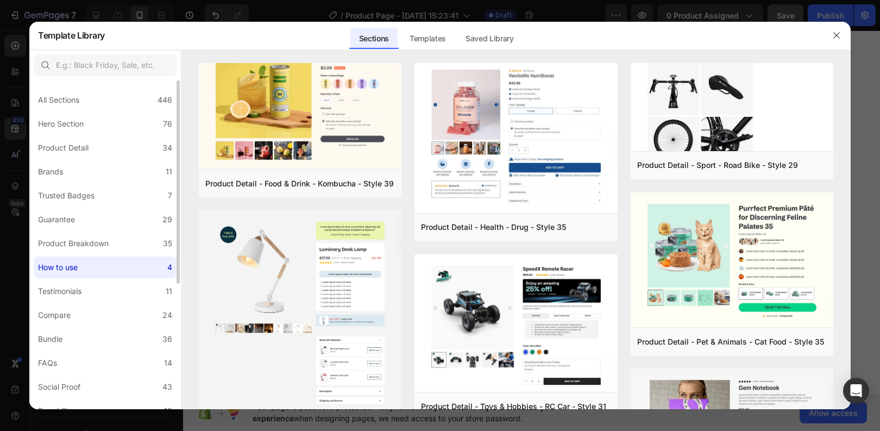
scroll to position [0, 0]
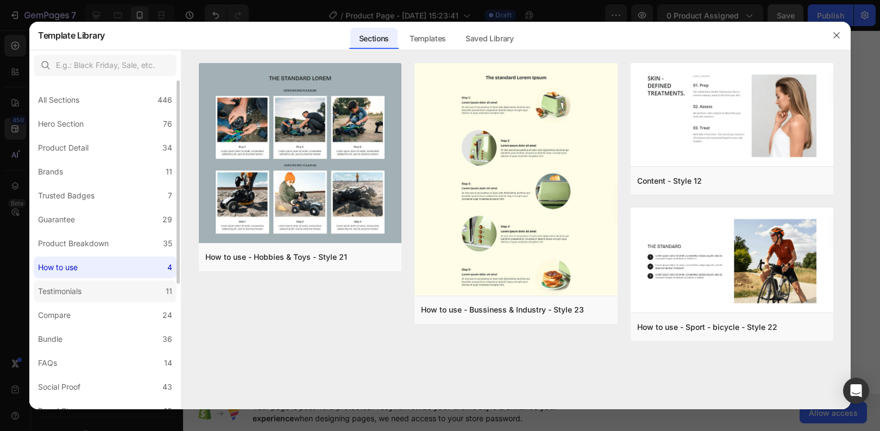
click at [115, 287] on label "Testimonials 11" at bounding box center [105, 291] width 143 height 22
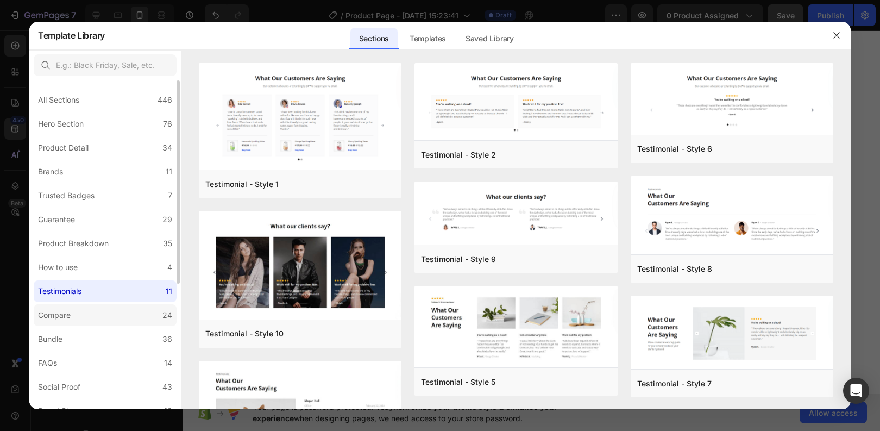
click at [98, 314] on label "Compare 24" at bounding box center [105, 315] width 143 height 22
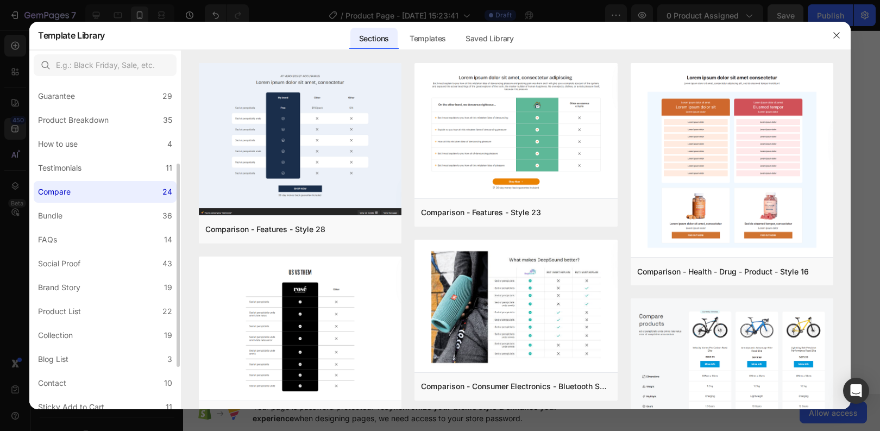
scroll to position [146, 0]
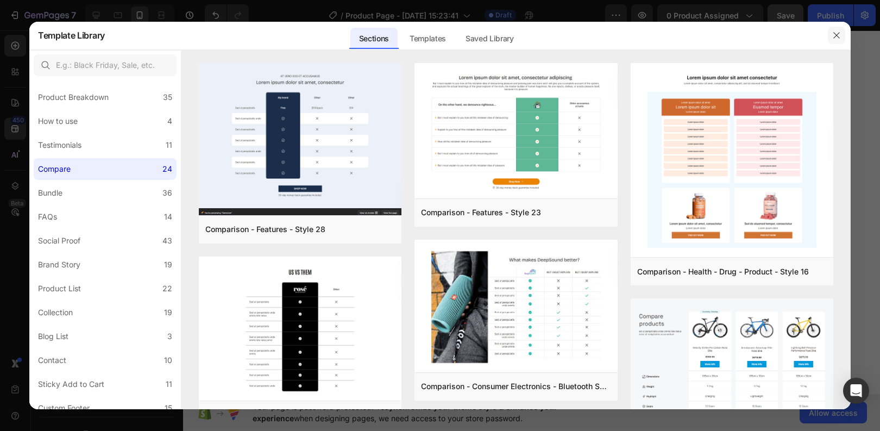
click at [841, 34] on button "button" at bounding box center [836, 35] width 17 height 17
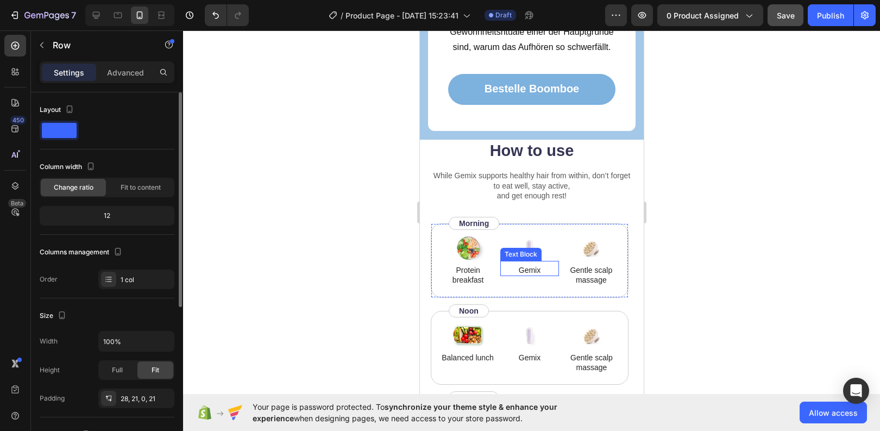
scroll to position [2657, 0]
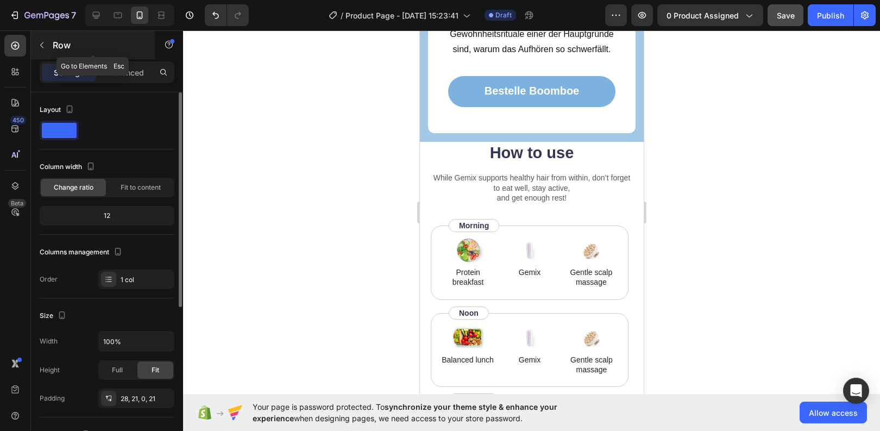
click at [45, 46] on icon "button" at bounding box center [42, 45] width 9 height 9
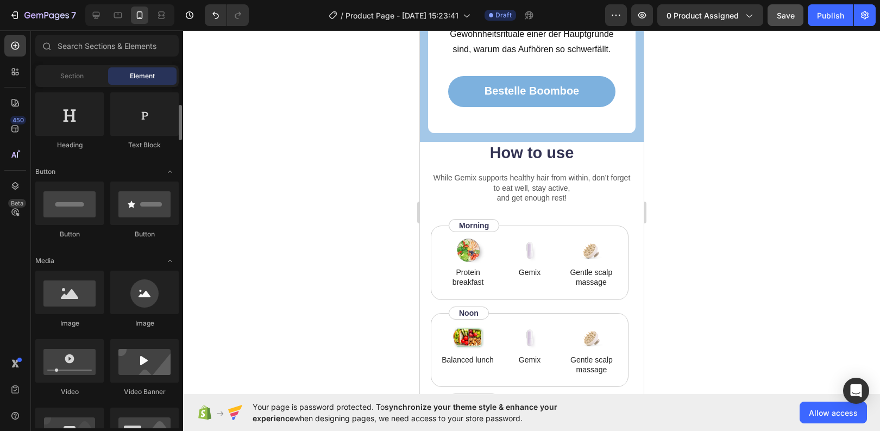
scroll to position [195, 0]
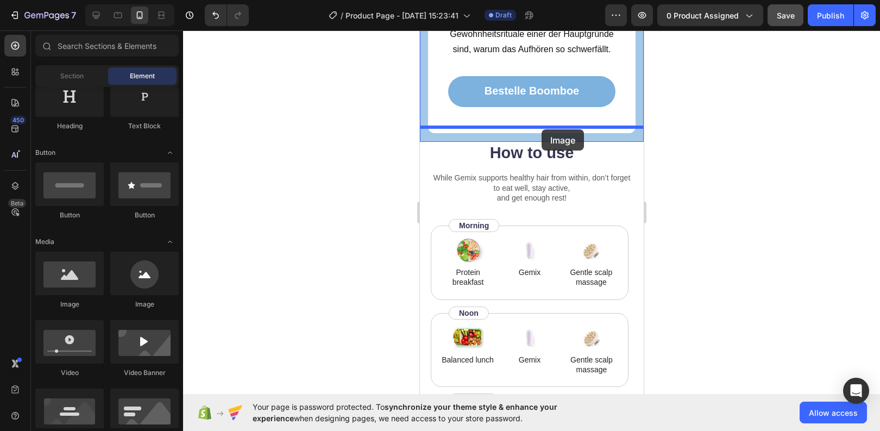
drag, startPoint x: 504, startPoint y: 305, endPoint x: 541, endPoint y: 128, distance: 180.5
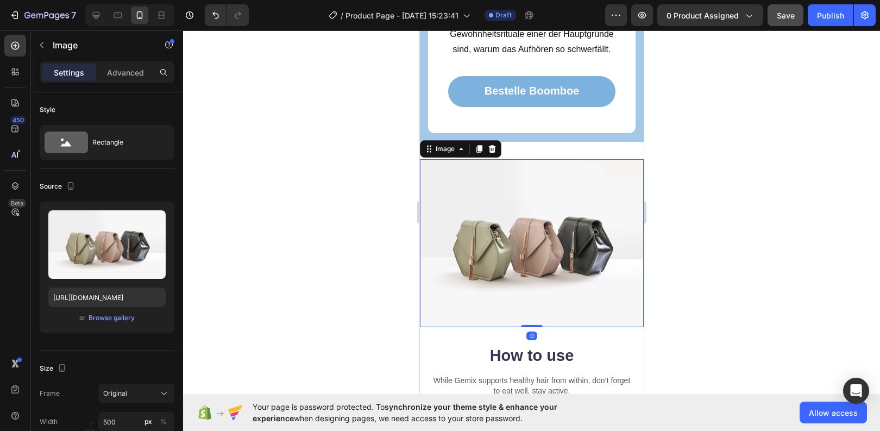
click at [345, 247] on div at bounding box center [531, 230] width 697 height 401
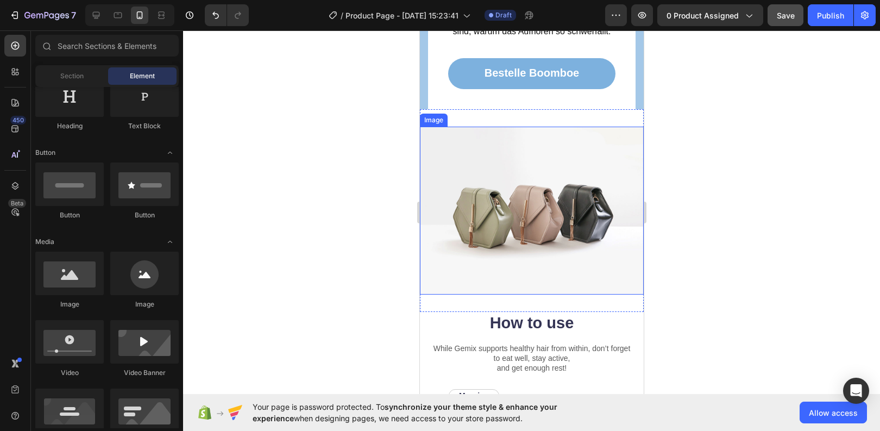
scroll to position [2661, 0]
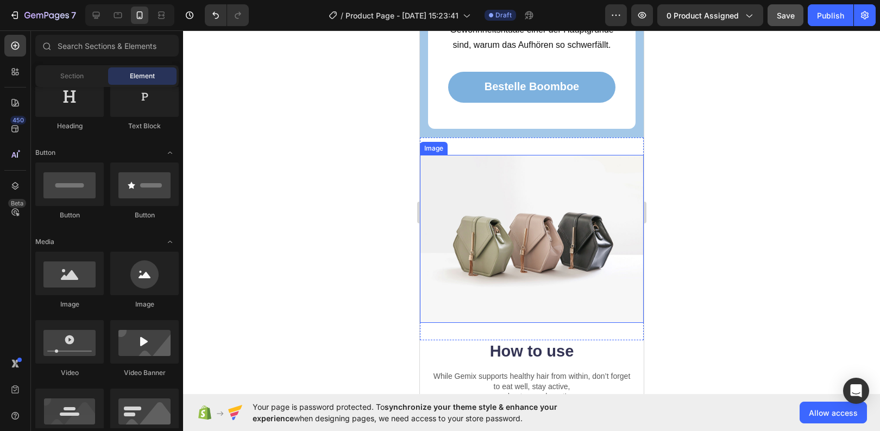
click at [496, 231] on img at bounding box center [532, 239] width 224 height 168
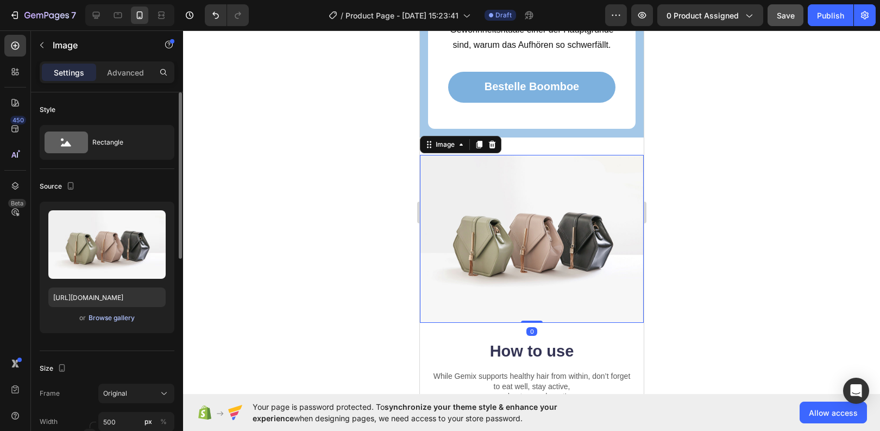
click at [102, 314] on div "Browse gallery" at bounding box center [112, 318] width 46 height 10
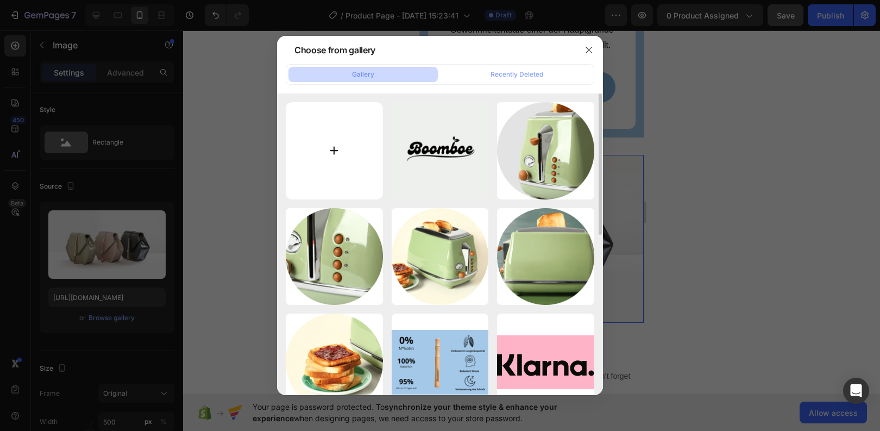
click at [343, 175] on input "file" at bounding box center [334, 150] width 97 height 97
type input "C:\fakepath\DUITSbevat alles wat je nodig hebt om te beginnen • De Boomboe – jo…"
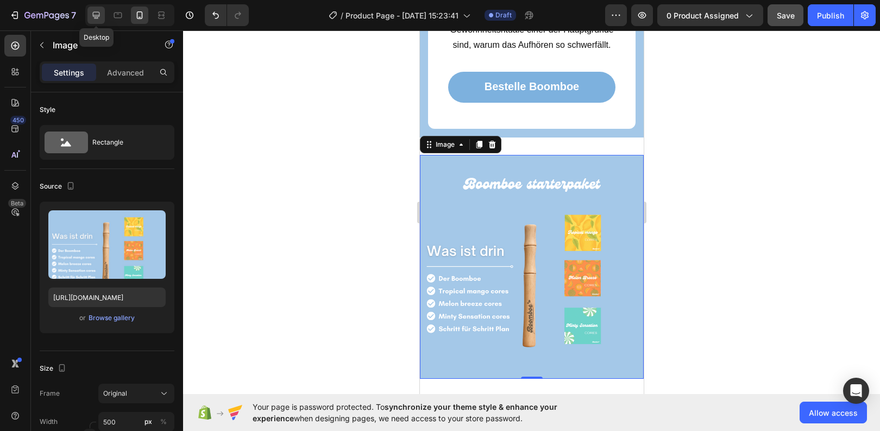
click at [98, 10] on icon at bounding box center [96, 15] width 11 height 11
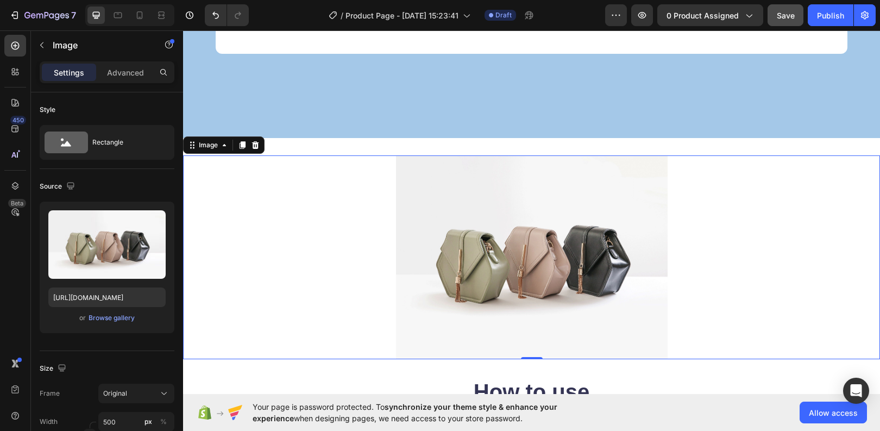
scroll to position [2789, 0]
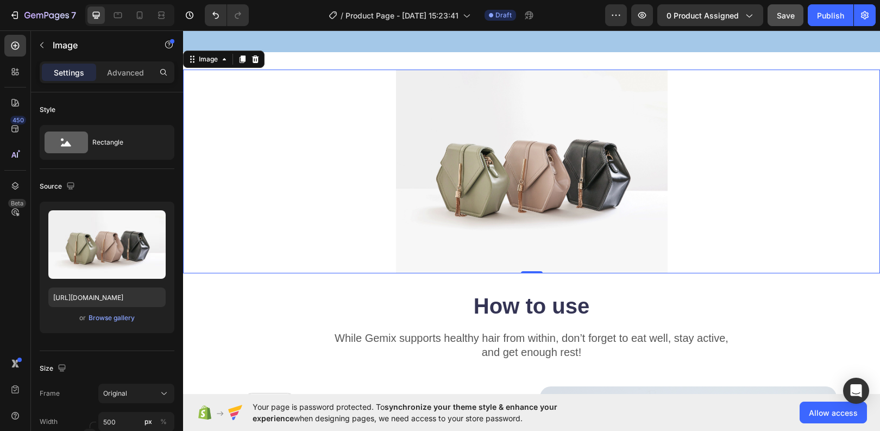
click at [472, 195] on img at bounding box center [532, 172] width 272 height 204
click at [101, 314] on div "Browse gallery" at bounding box center [112, 318] width 46 height 10
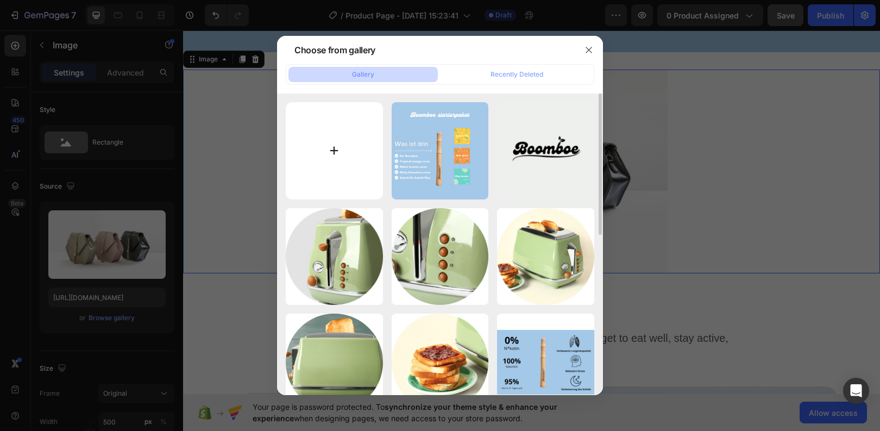
click at [352, 164] on input "file" at bounding box center [334, 150] width 97 height 97
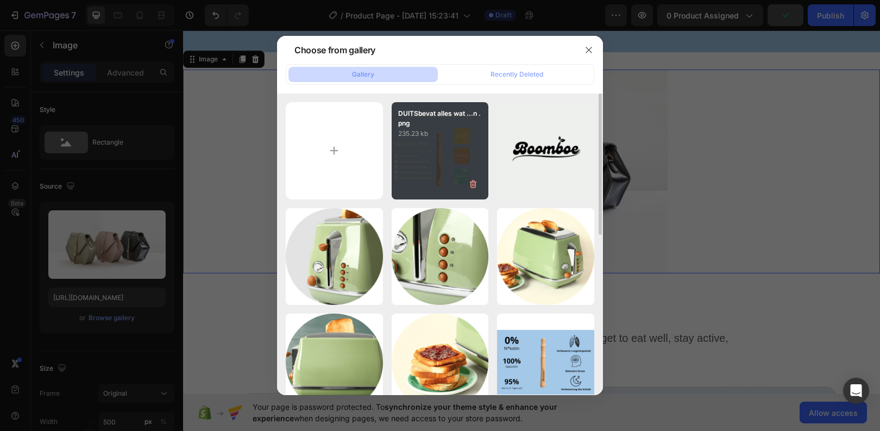
click at [455, 148] on div "DUITSbevat alles wat ...n .png 235.23 kb" at bounding box center [440, 150] width 97 height 97
type input "[URL][DOMAIN_NAME]"
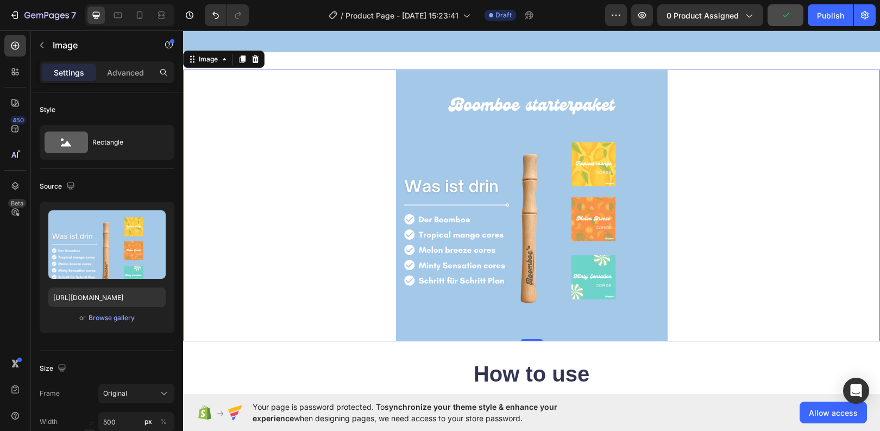
click at [327, 260] on div at bounding box center [531, 206] width 697 height 272
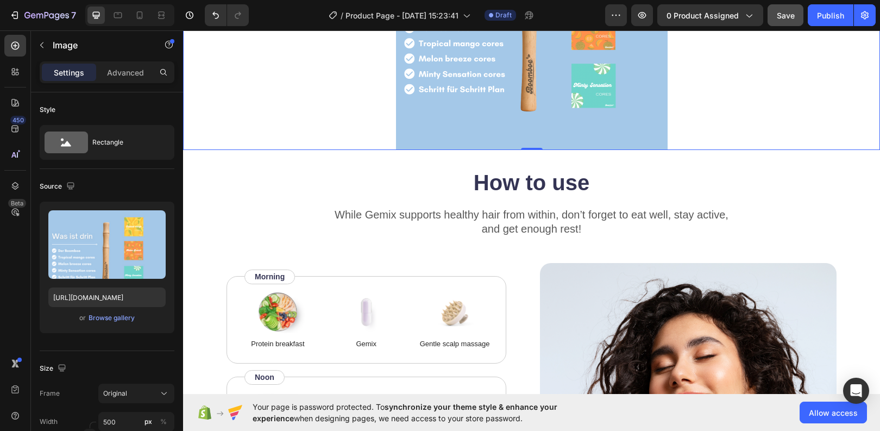
scroll to position [2980, 0]
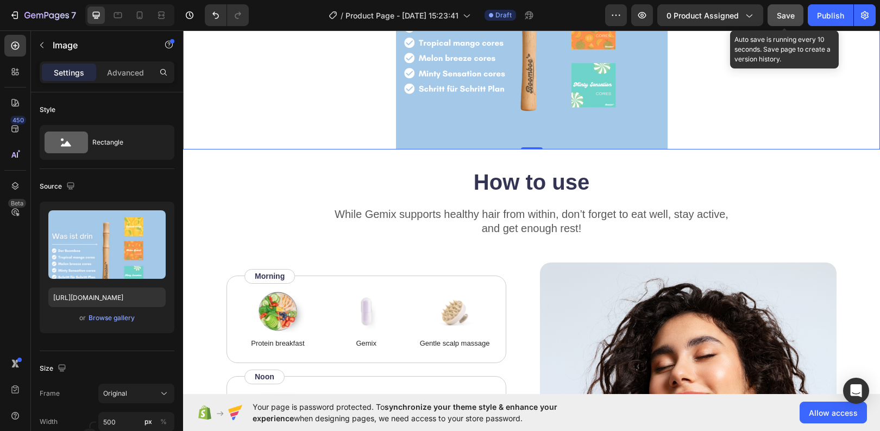
click at [792, 20] on div "Save" at bounding box center [786, 15] width 18 height 11
